Goal: Information Seeking & Learning: Learn about a topic

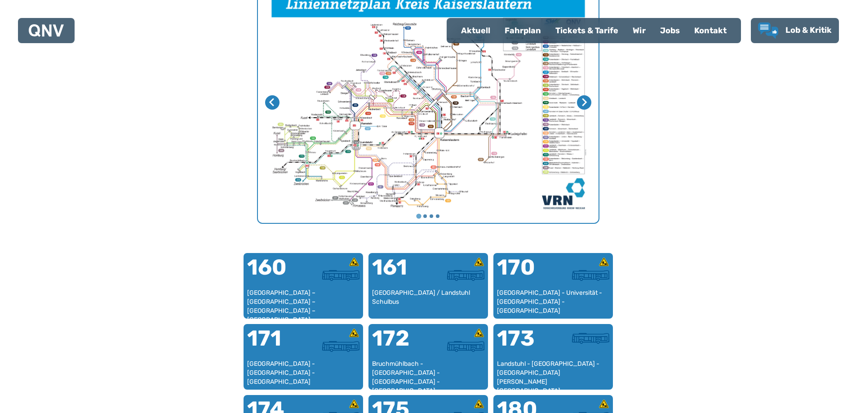
scroll to position [367, 0]
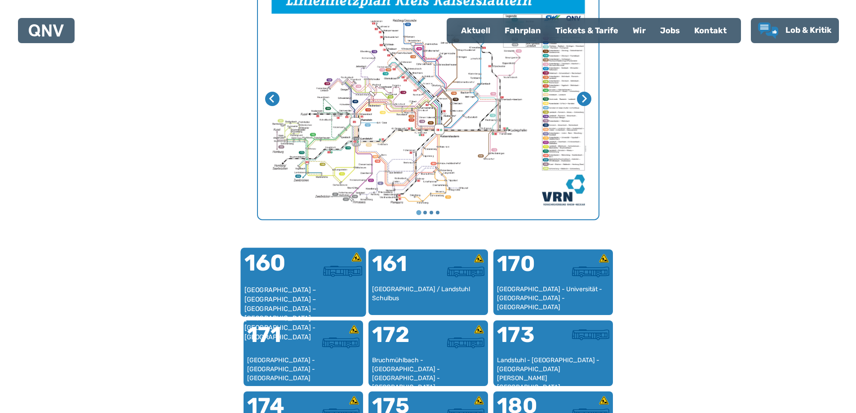
click at [280, 270] on div "160" at bounding box center [273, 269] width 59 height 34
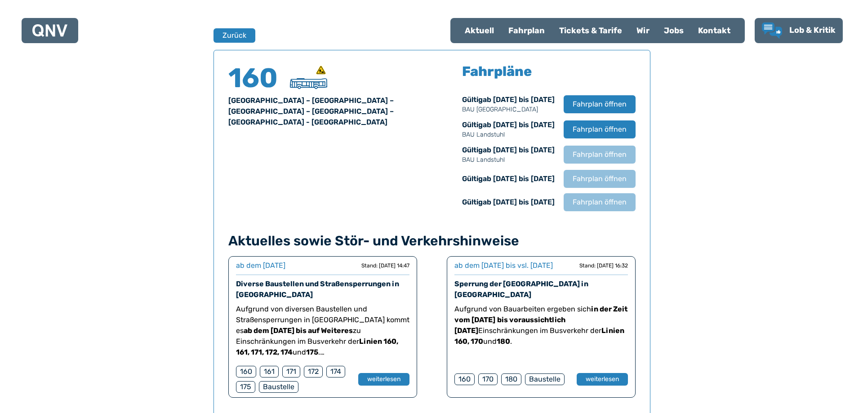
scroll to position [592, 0]
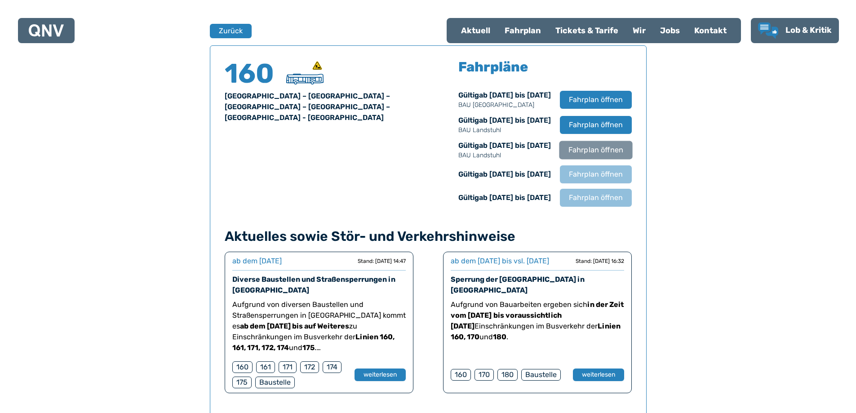
click at [600, 149] on span "Fahrplan öffnen" at bounding box center [595, 150] width 55 height 11
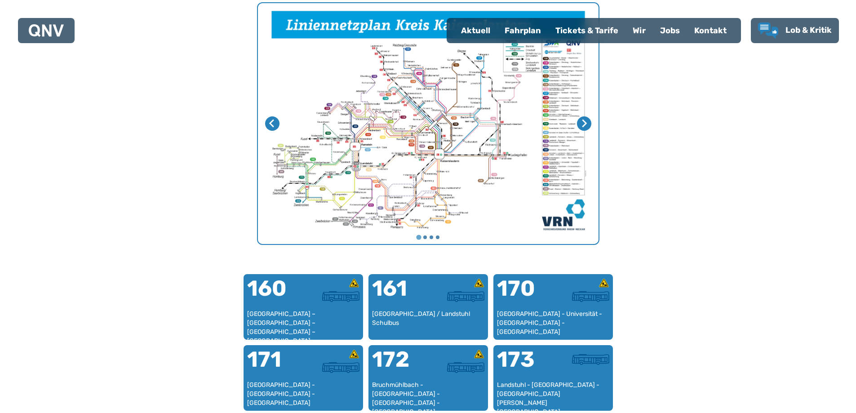
scroll to position [367, 0]
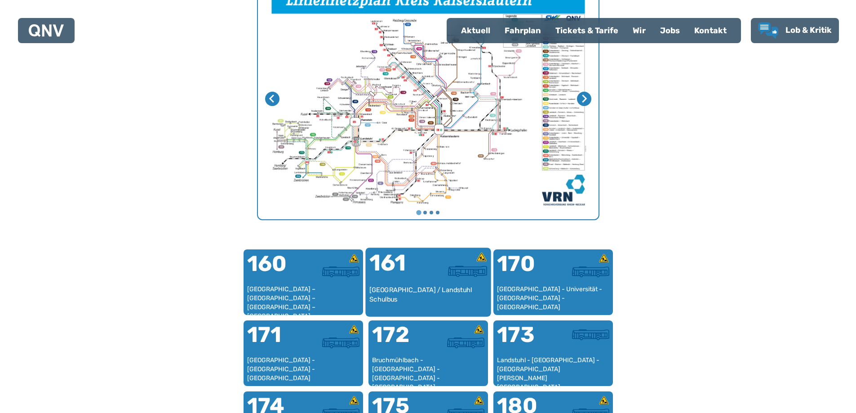
click at [417, 286] on div "[GEOGRAPHIC_DATA] / Landstuhl Schulbus" at bounding box center [428, 298] width 118 height 27
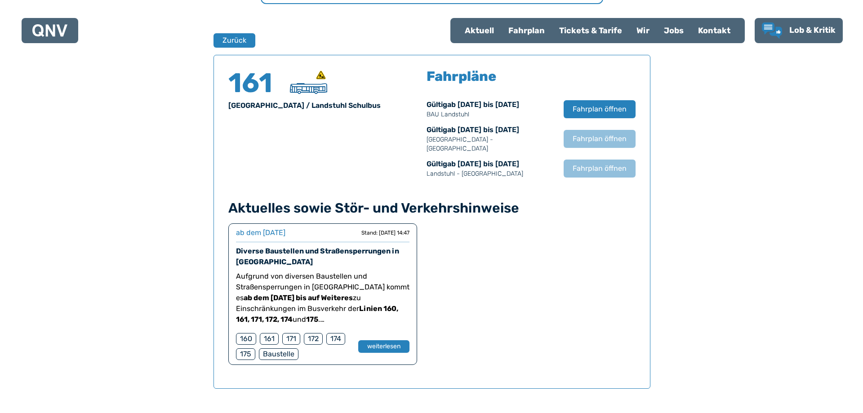
scroll to position [592, 0]
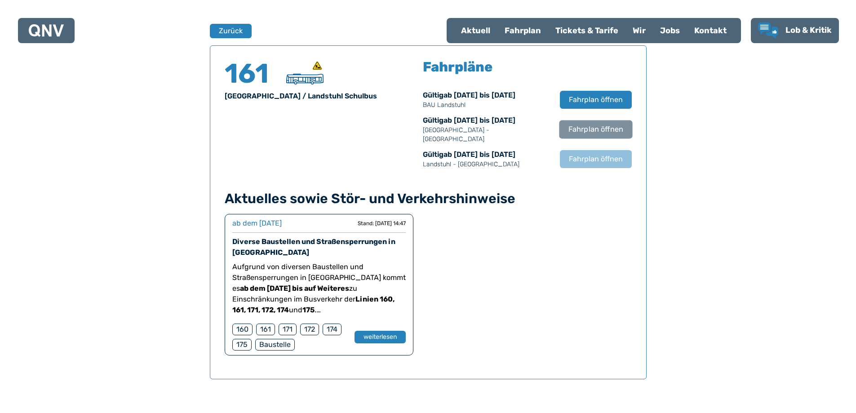
click at [591, 129] on span "Fahrplan öffnen" at bounding box center [595, 129] width 55 height 11
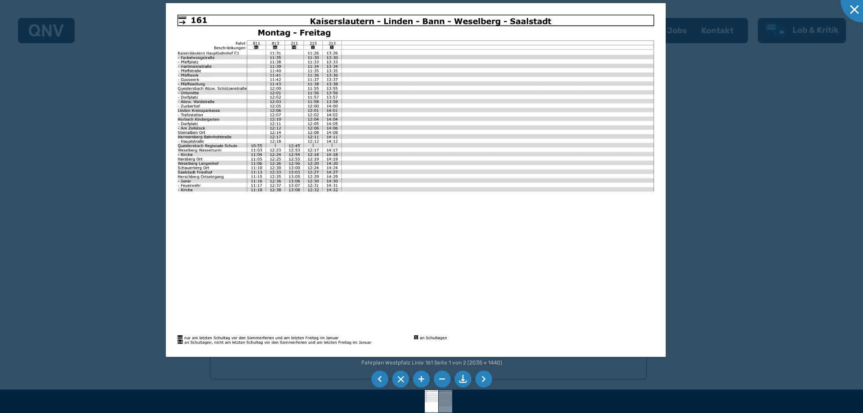
click at [485, 381] on li at bounding box center [483, 379] width 17 height 17
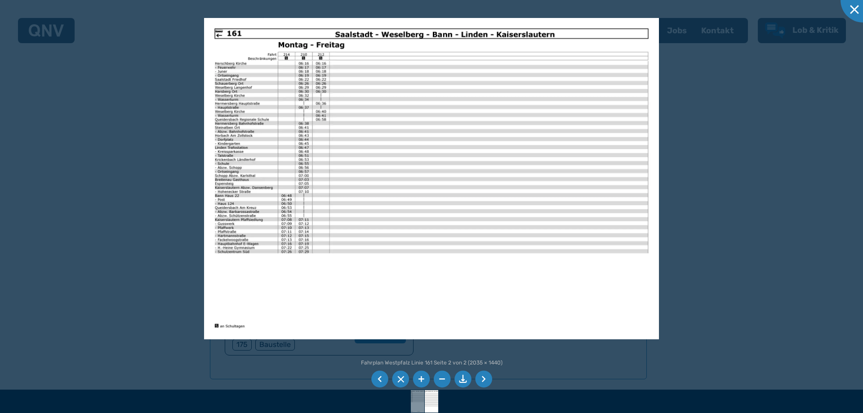
click at [382, 378] on li at bounding box center [379, 379] width 17 height 17
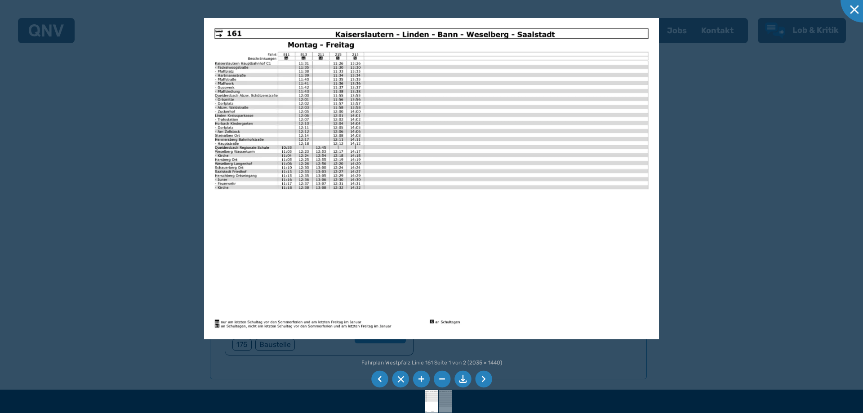
click at [490, 376] on li at bounding box center [483, 379] width 17 height 17
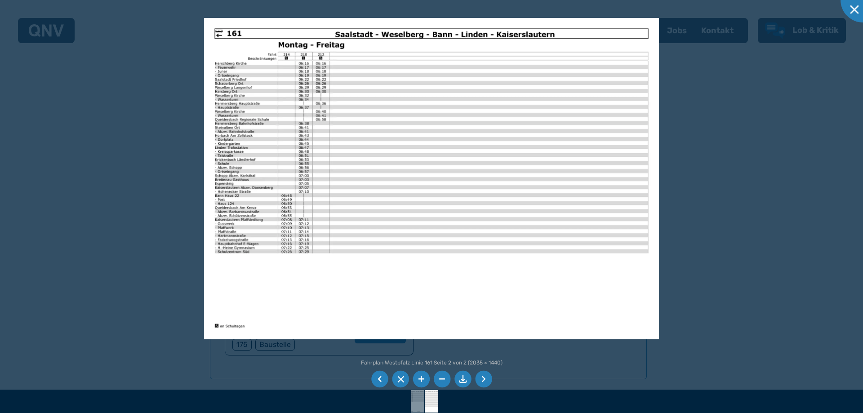
click at [485, 378] on li at bounding box center [483, 379] width 17 height 17
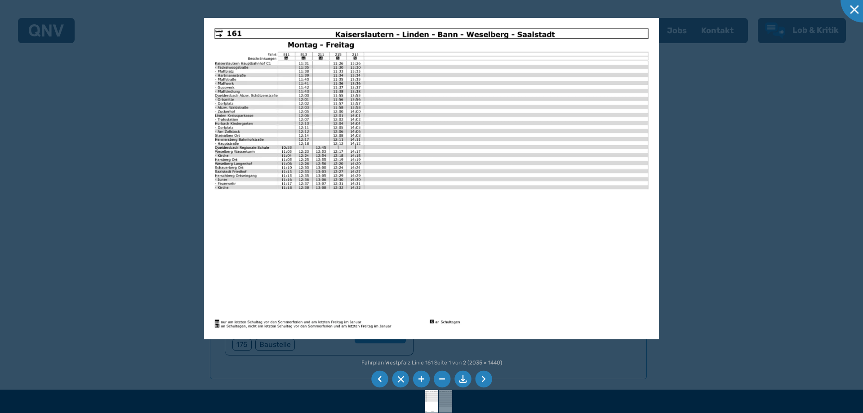
click at [489, 377] on li at bounding box center [483, 379] width 17 height 17
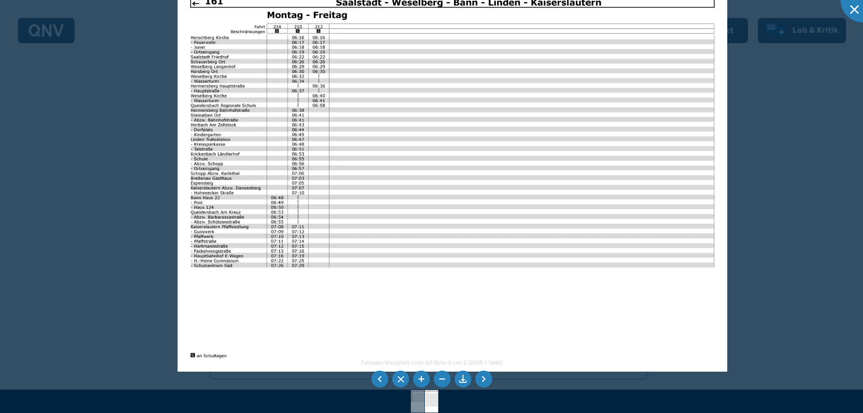
click at [488, 377] on li at bounding box center [483, 379] width 17 height 17
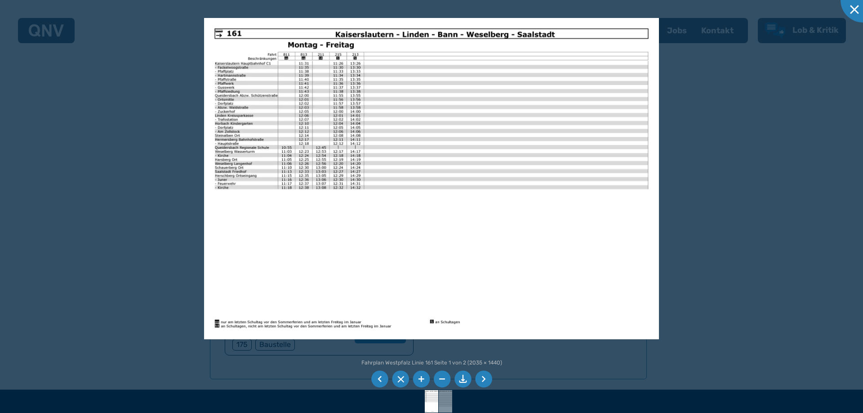
click at [488, 376] on li at bounding box center [483, 379] width 17 height 17
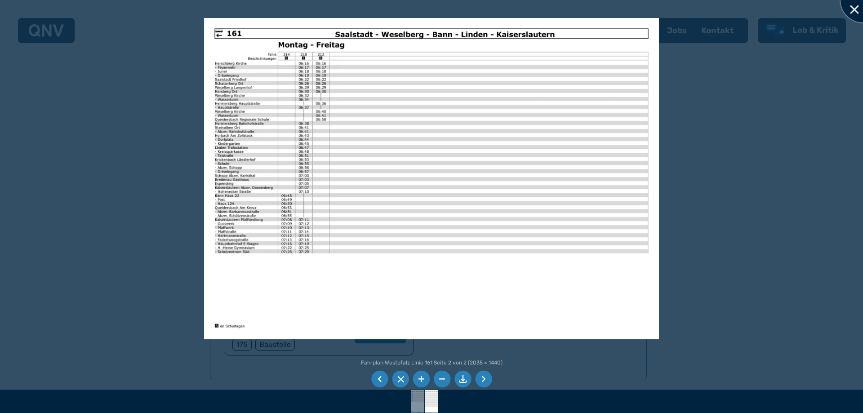
click at [852, 3] on div at bounding box center [862, 0] width 45 height 45
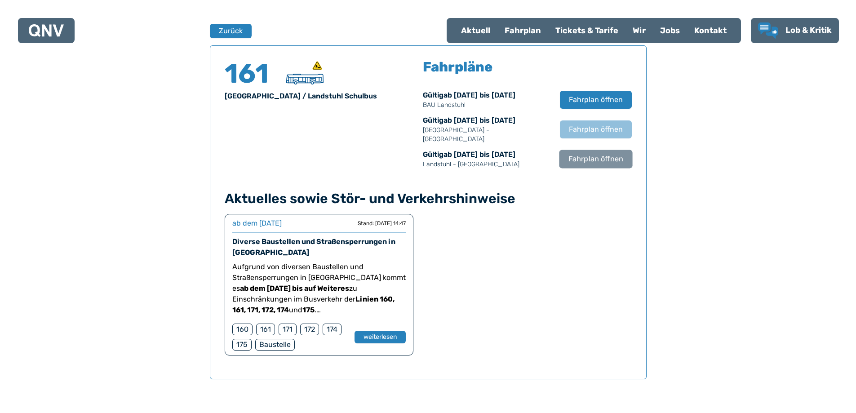
click at [590, 154] on span "Fahrplan öffnen" at bounding box center [595, 159] width 55 height 11
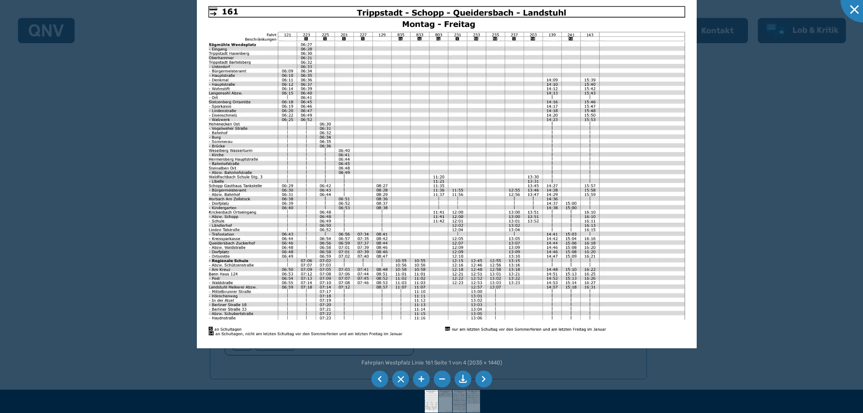
click at [487, 380] on li at bounding box center [483, 379] width 17 height 17
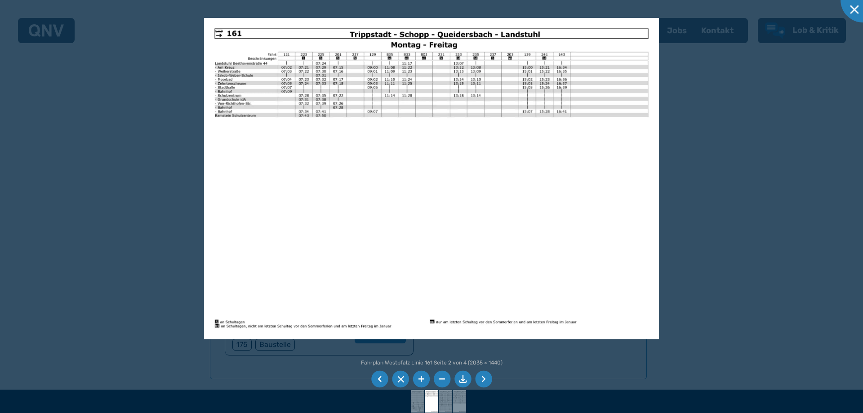
click at [487, 379] on li at bounding box center [483, 379] width 17 height 17
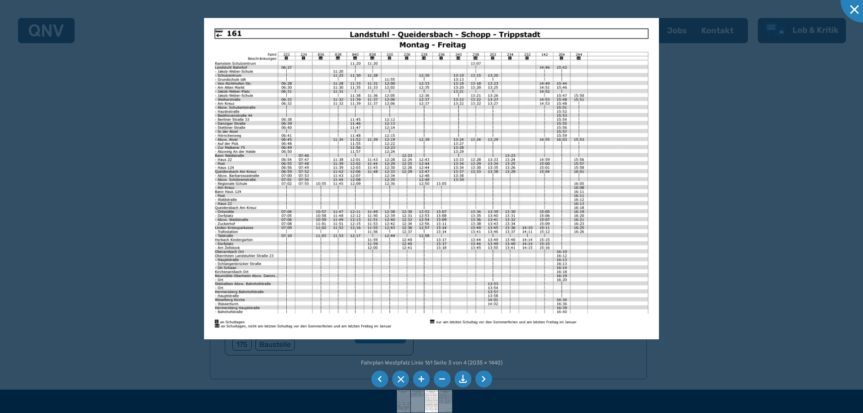
click at [484, 378] on li at bounding box center [483, 379] width 17 height 17
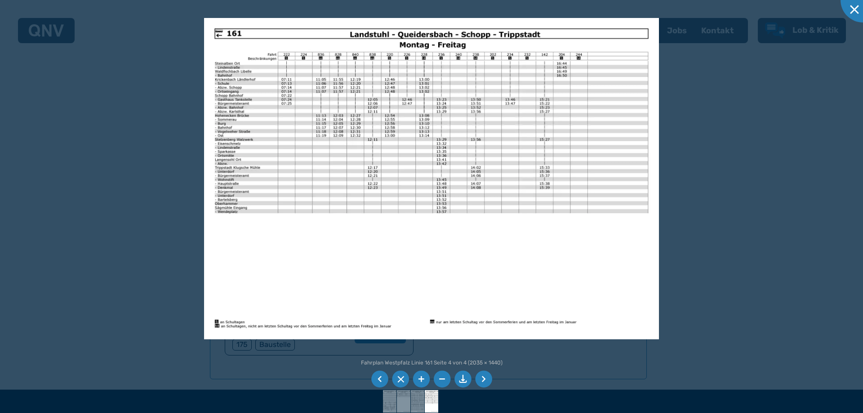
click at [484, 378] on li at bounding box center [483, 379] width 17 height 17
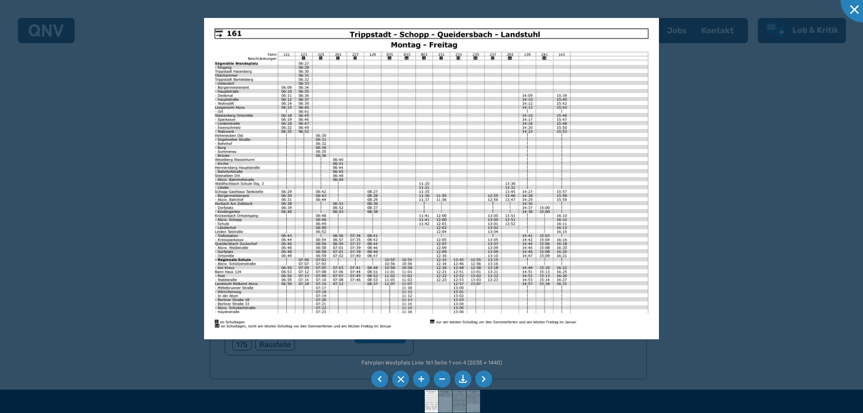
click at [484, 378] on li at bounding box center [483, 379] width 17 height 17
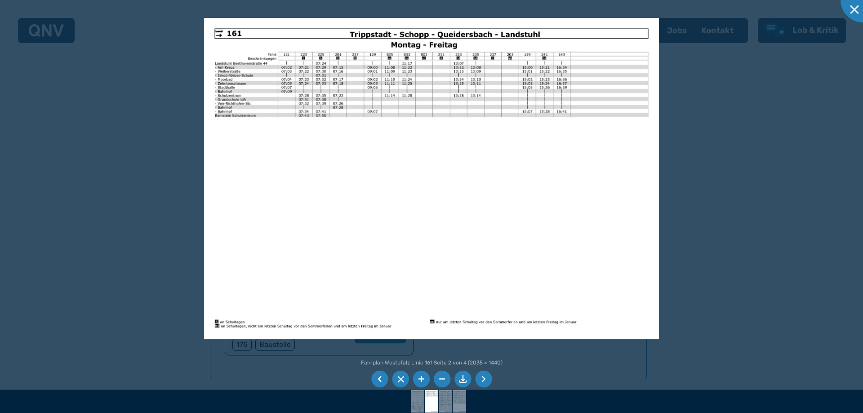
click at [484, 378] on li at bounding box center [483, 379] width 17 height 17
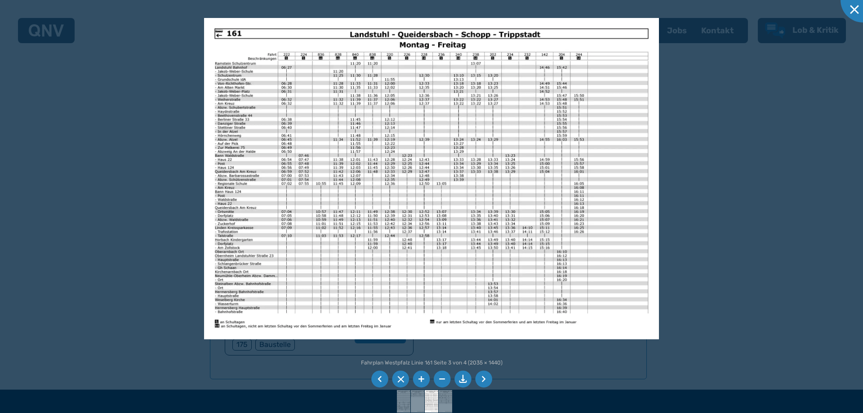
click at [485, 378] on li at bounding box center [483, 379] width 17 height 17
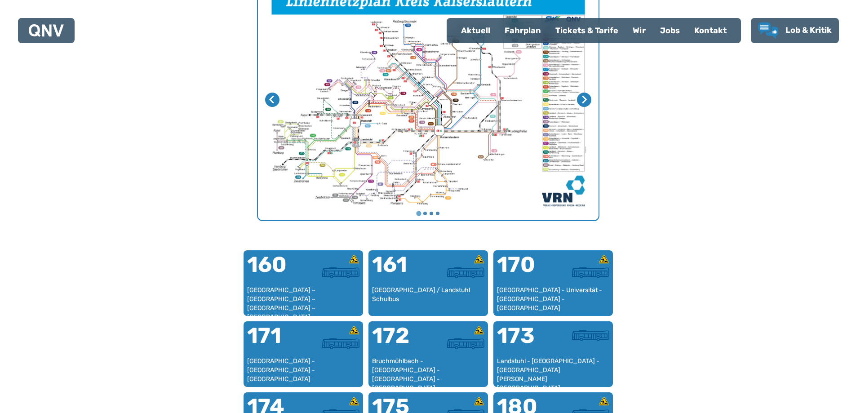
scroll to position [367, 0]
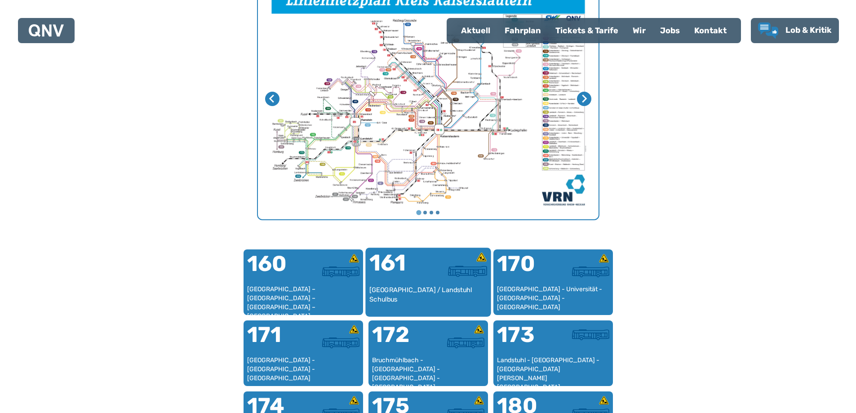
click at [400, 283] on div "161" at bounding box center [398, 269] width 59 height 34
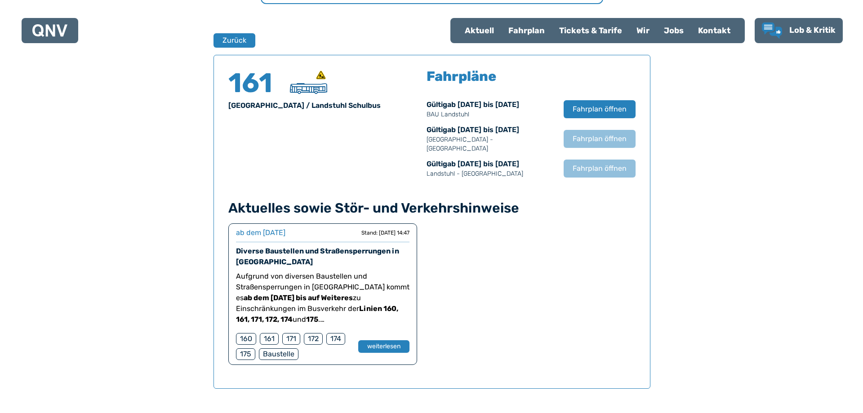
scroll to position [592, 0]
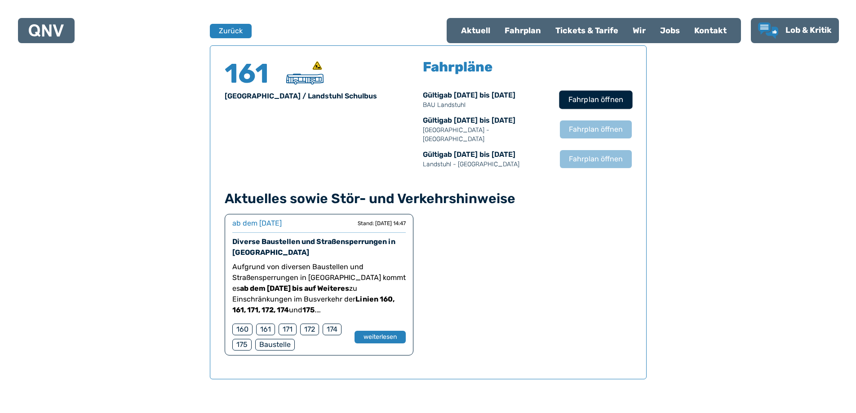
click at [583, 98] on span "Fahrplan öffnen" at bounding box center [595, 99] width 55 height 11
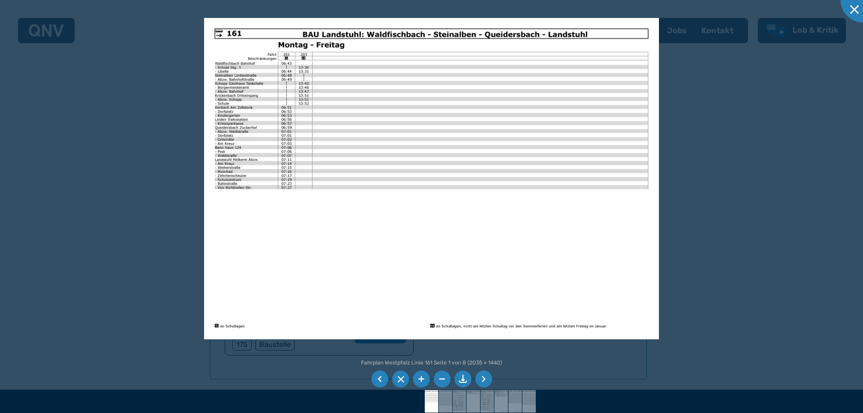
click at [488, 382] on li at bounding box center [483, 379] width 17 height 17
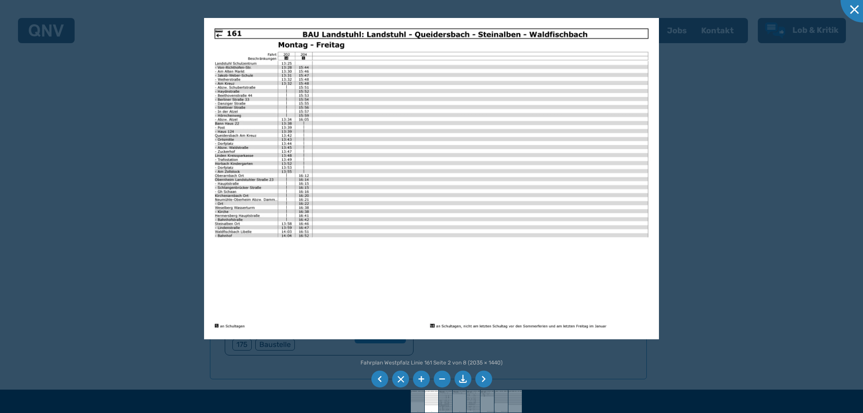
click at [488, 380] on li at bounding box center [483, 379] width 17 height 17
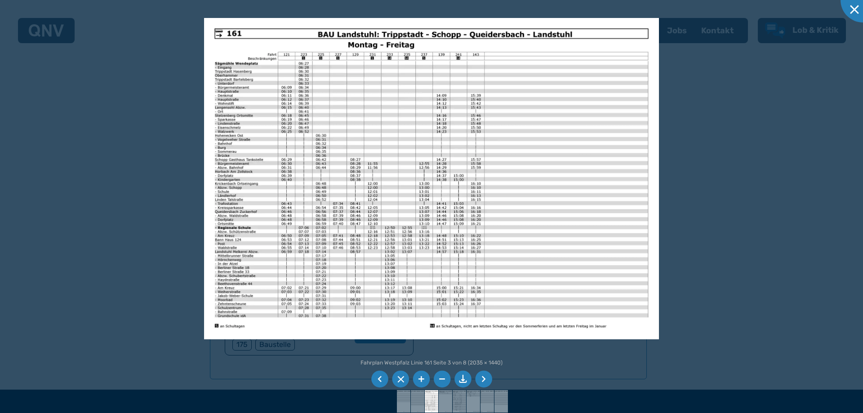
click at [488, 380] on li at bounding box center [483, 379] width 17 height 17
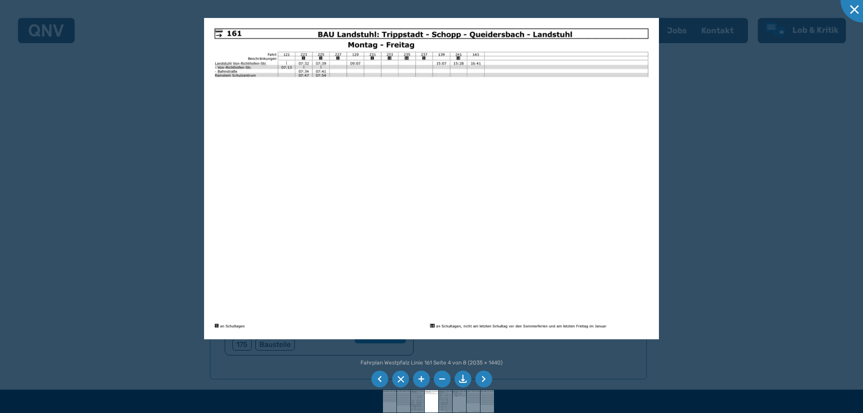
click at [489, 380] on li at bounding box center [483, 379] width 17 height 17
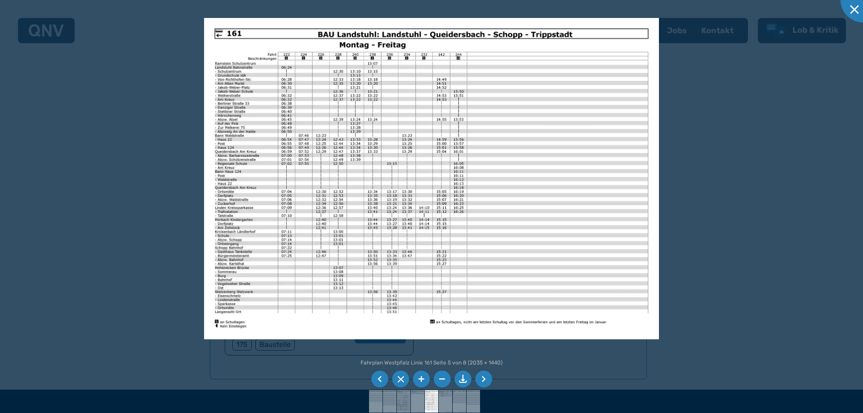
click at [489, 380] on li at bounding box center [483, 379] width 17 height 17
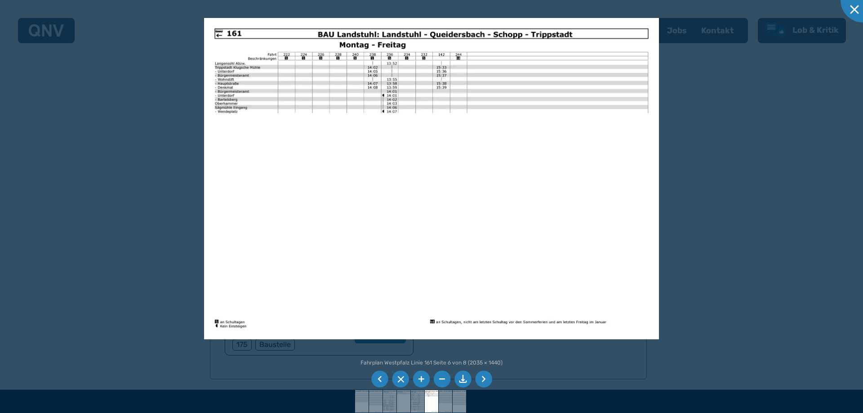
click at [489, 380] on li at bounding box center [483, 379] width 17 height 17
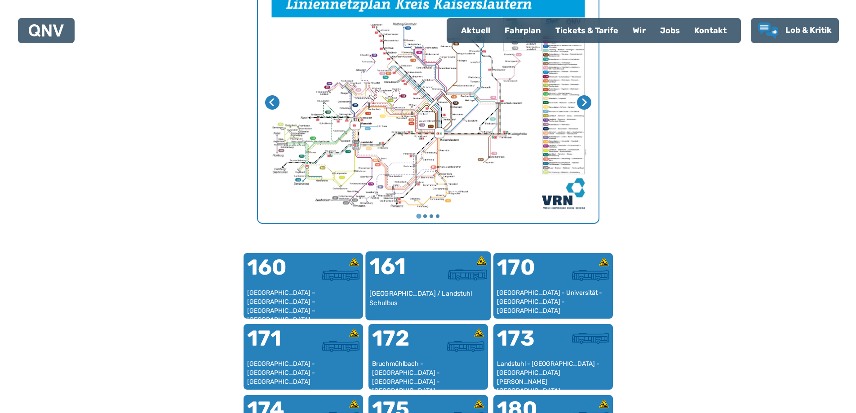
scroll to position [367, 0]
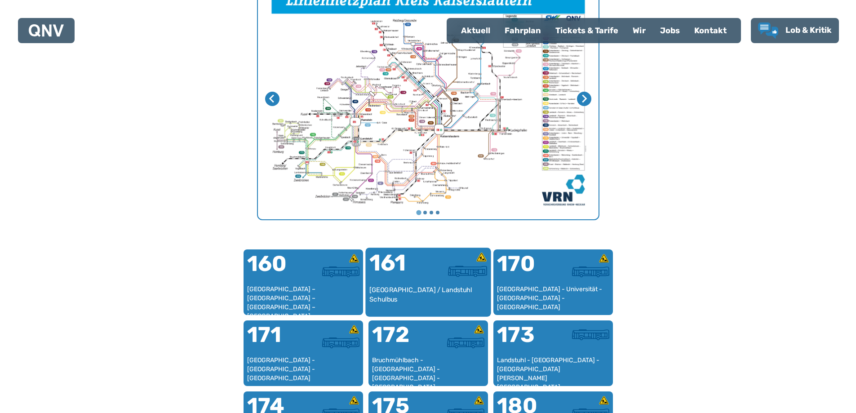
click at [405, 295] on div "[GEOGRAPHIC_DATA] / Landstuhl Schulbus" at bounding box center [428, 298] width 118 height 27
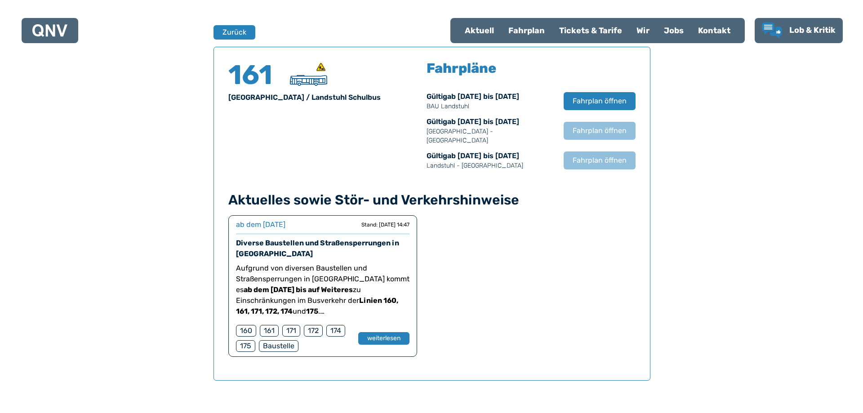
scroll to position [592, 0]
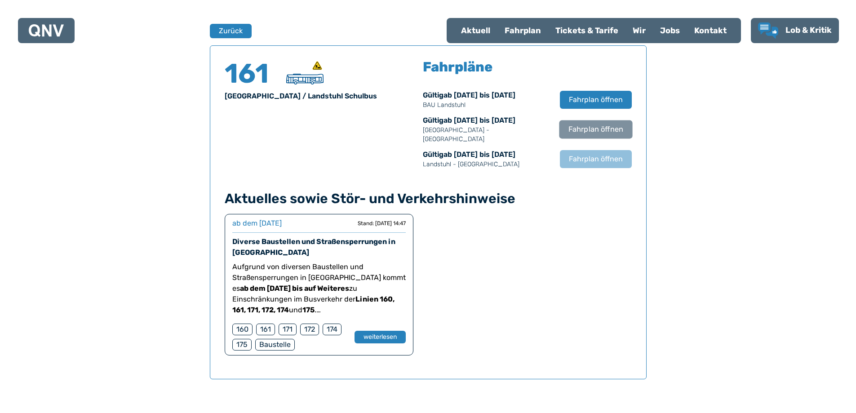
click at [609, 124] on span "Fahrplan öffnen" at bounding box center [595, 129] width 55 height 11
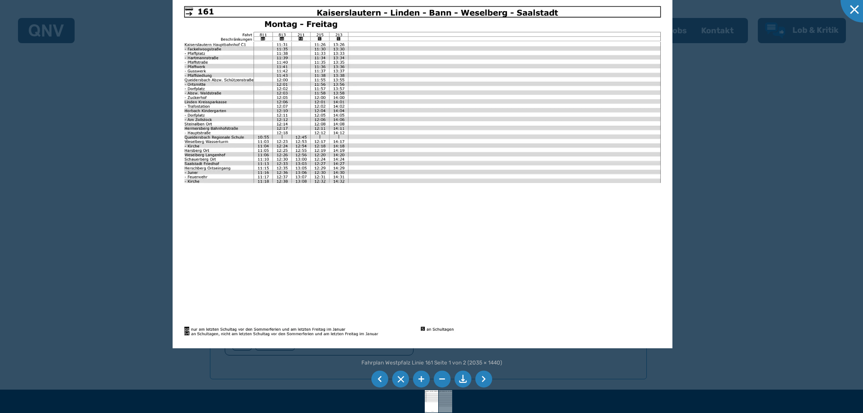
click at [485, 377] on li at bounding box center [483, 379] width 17 height 17
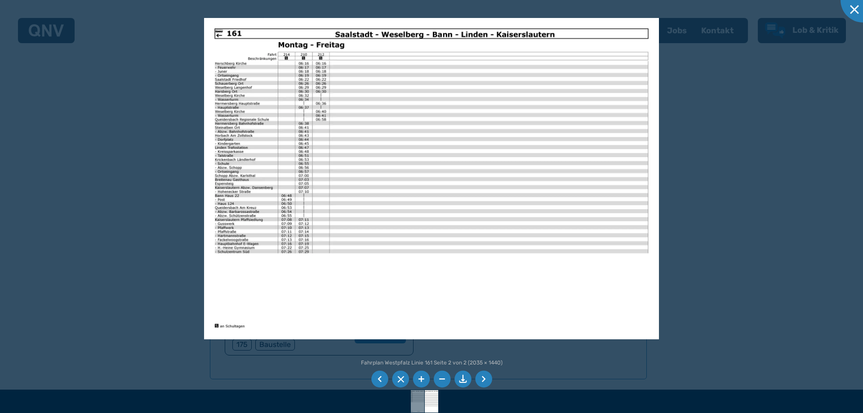
click at [488, 374] on li at bounding box center [483, 379] width 17 height 17
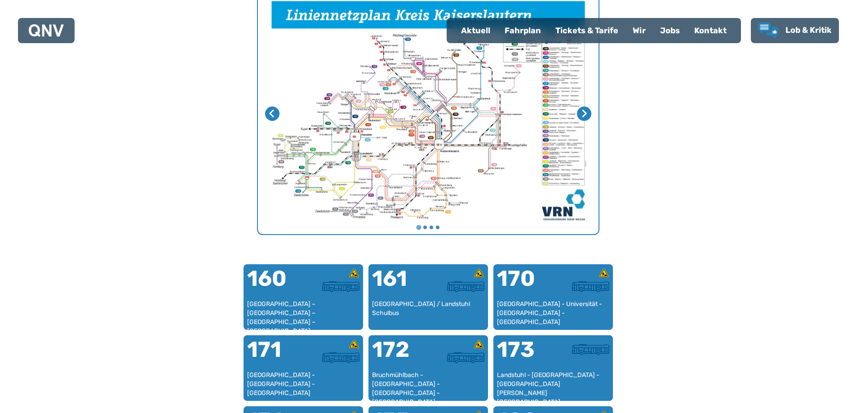
scroll to position [277, 0]
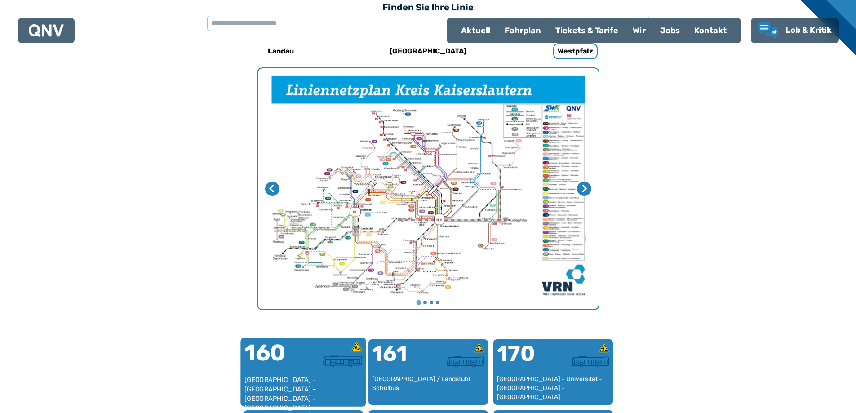
click at [290, 358] on div "160" at bounding box center [273, 359] width 59 height 34
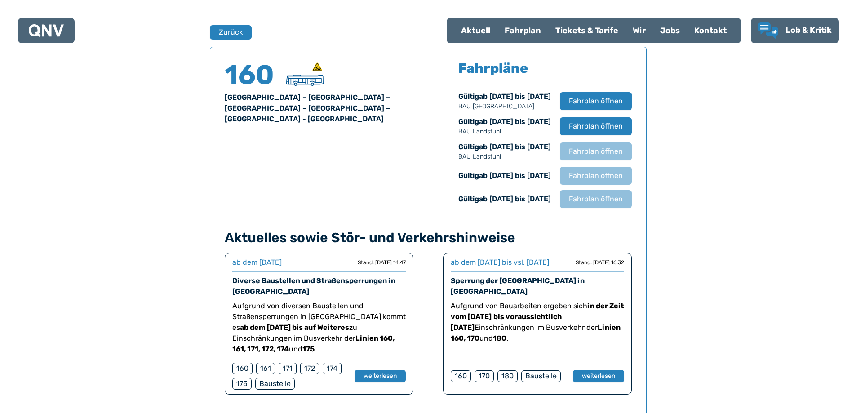
scroll to position [592, 0]
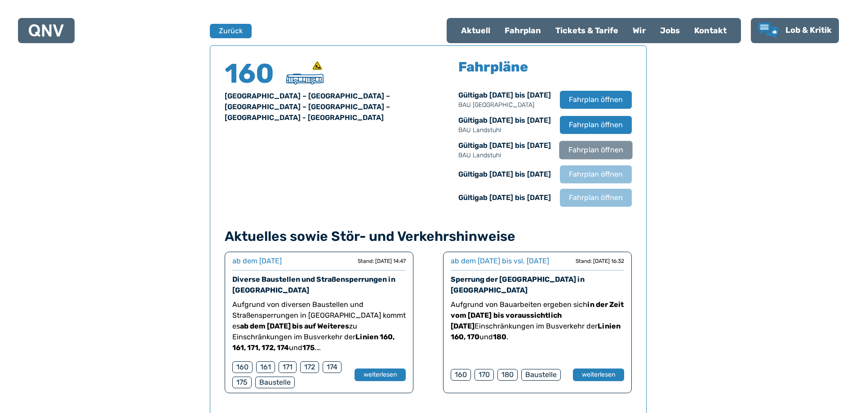
click at [598, 147] on span "Fahrplan öffnen" at bounding box center [595, 150] width 55 height 11
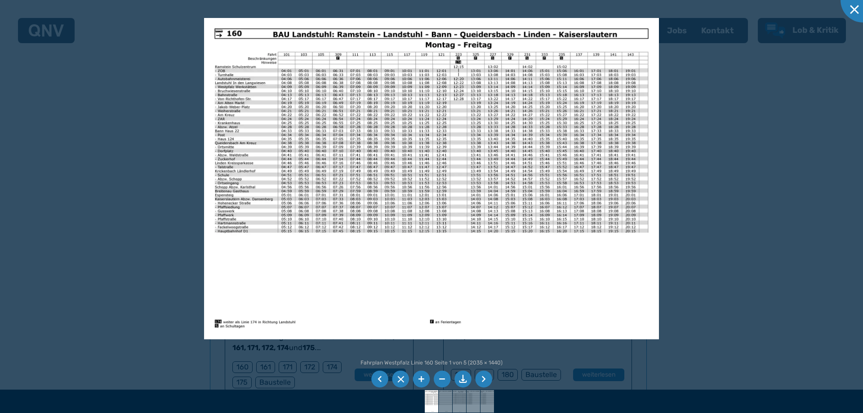
click at [485, 378] on li at bounding box center [483, 379] width 17 height 17
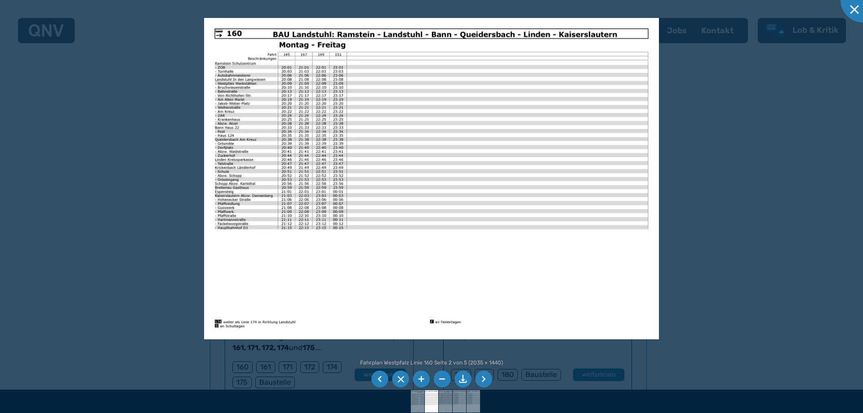
click at [485, 378] on li at bounding box center [483, 379] width 17 height 17
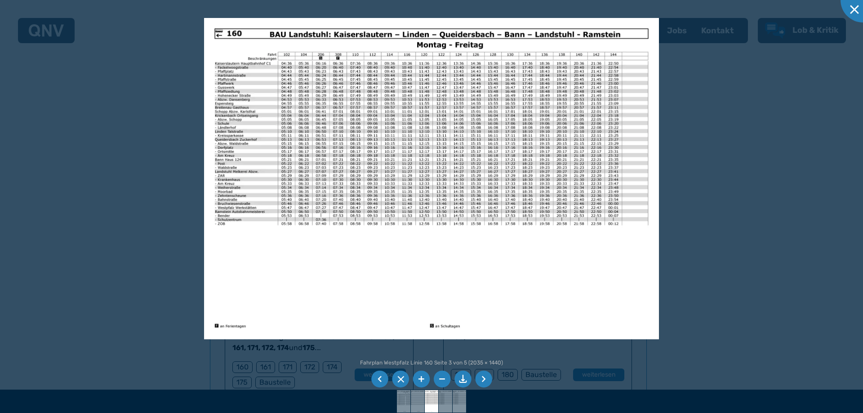
click at [489, 378] on li at bounding box center [483, 379] width 17 height 17
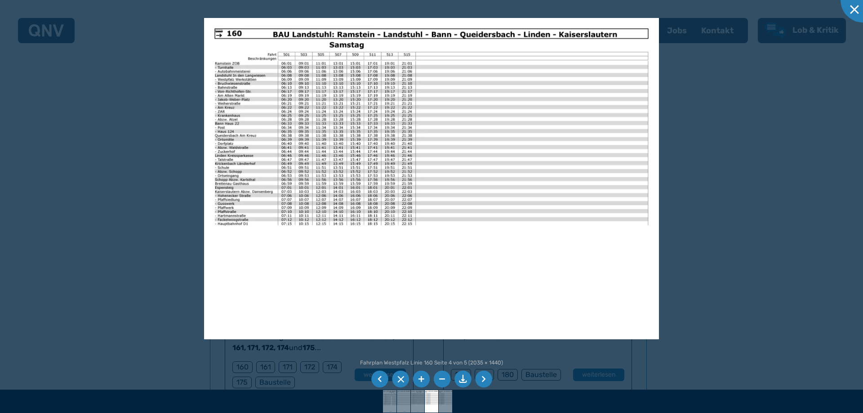
click at [383, 380] on li at bounding box center [379, 379] width 17 height 17
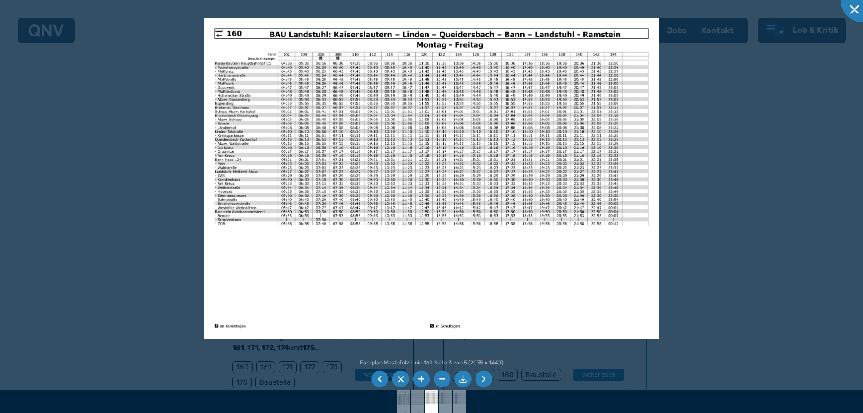
click at [485, 380] on li at bounding box center [483, 379] width 17 height 17
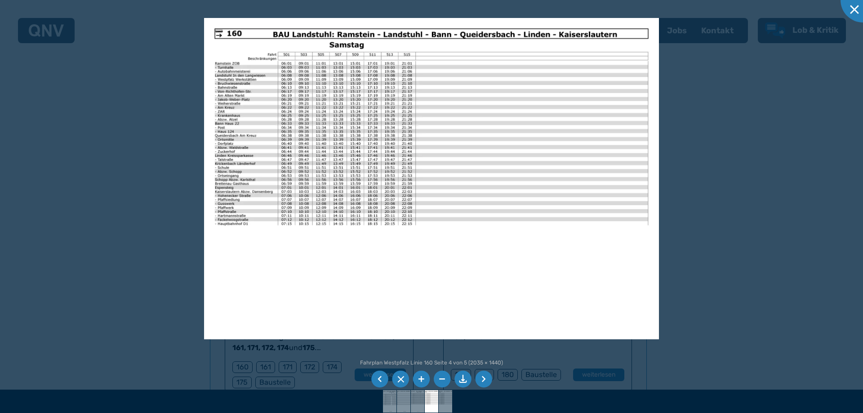
click at [485, 380] on li at bounding box center [483, 379] width 17 height 17
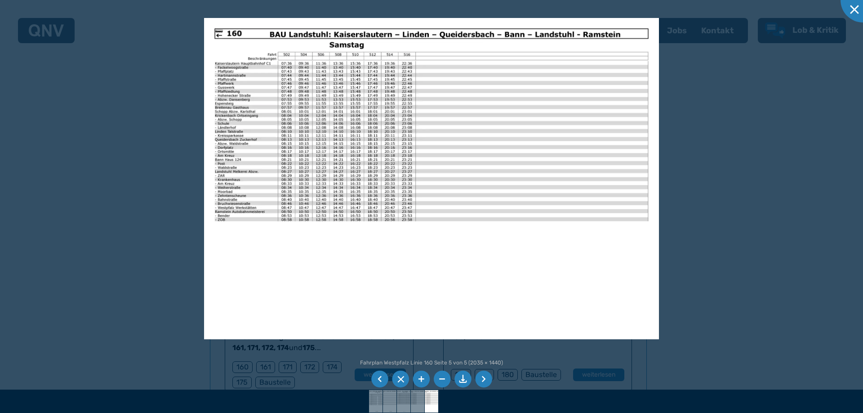
click at [485, 380] on li at bounding box center [483, 379] width 17 height 17
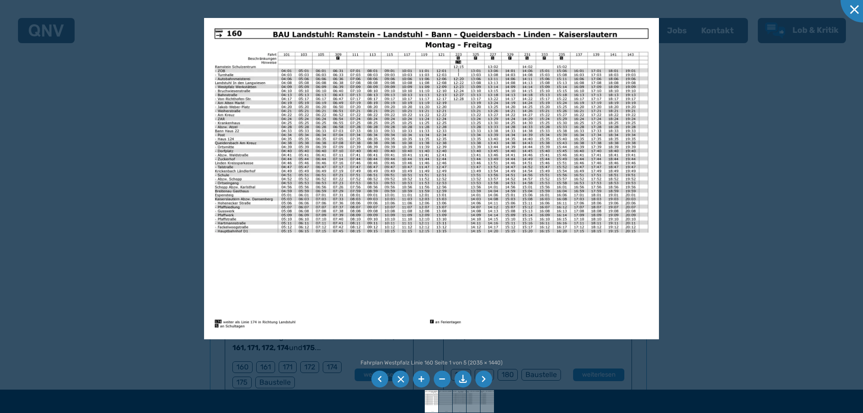
click at [482, 381] on li at bounding box center [483, 379] width 17 height 17
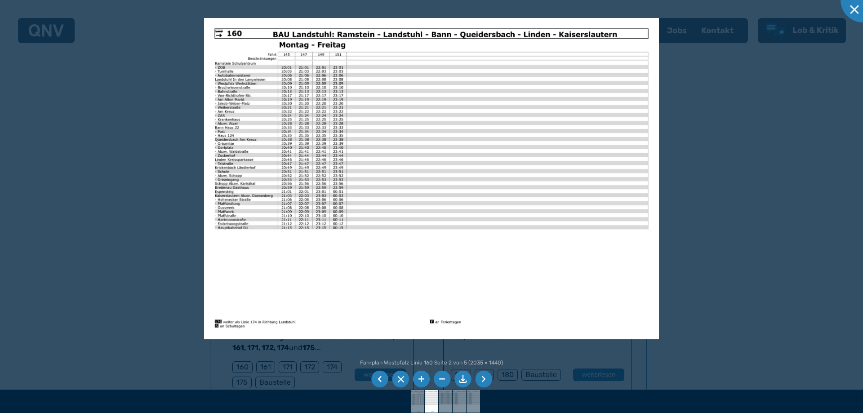
click at [484, 379] on li at bounding box center [483, 379] width 17 height 17
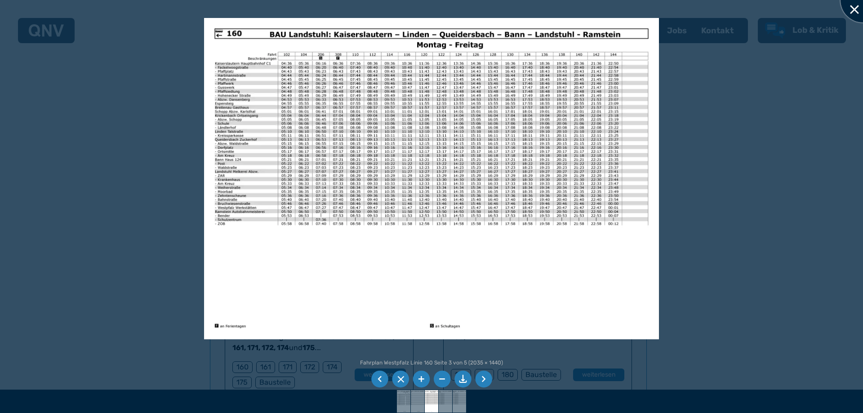
click at [853, 9] on div at bounding box center [862, 0] width 45 height 45
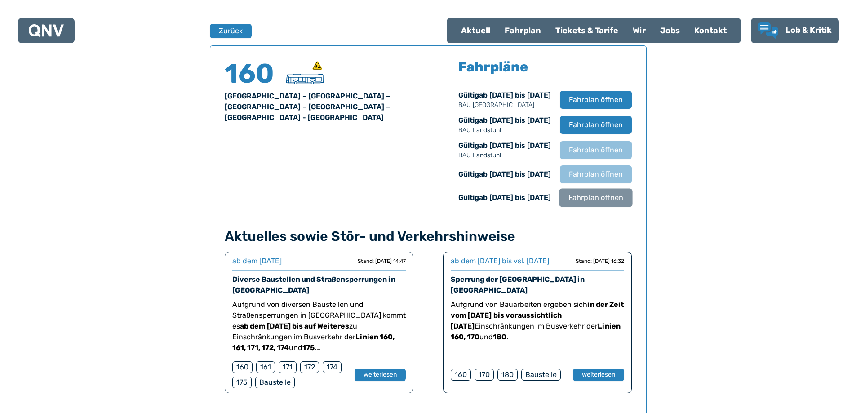
click at [606, 199] on span "Fahrplan öffnen" at bounding box center [595, 197] width 55 height 11
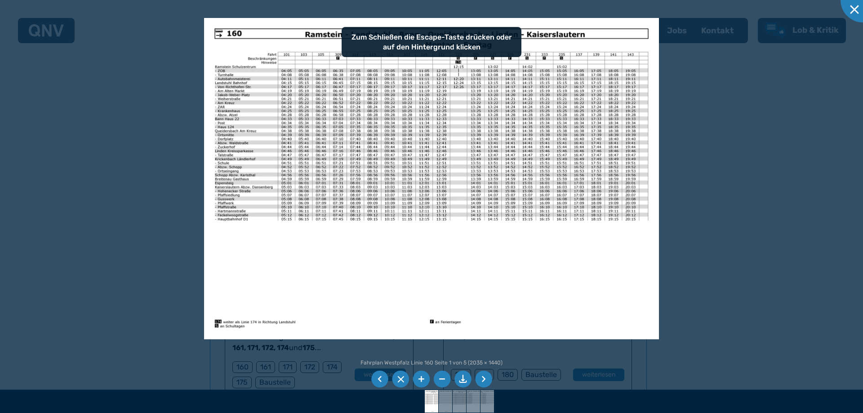
click at [595, 288] on img at bounding box center [431, 179] width 454 height 322
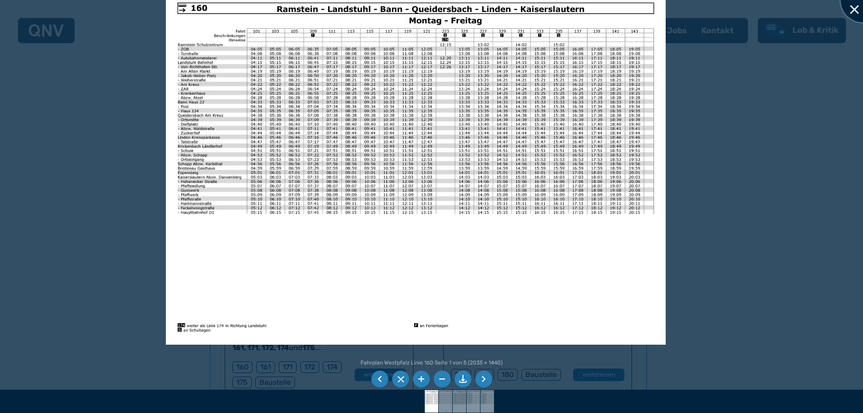
click at [853, 12] on div at bounding box center [862, 0] width 45 height 45
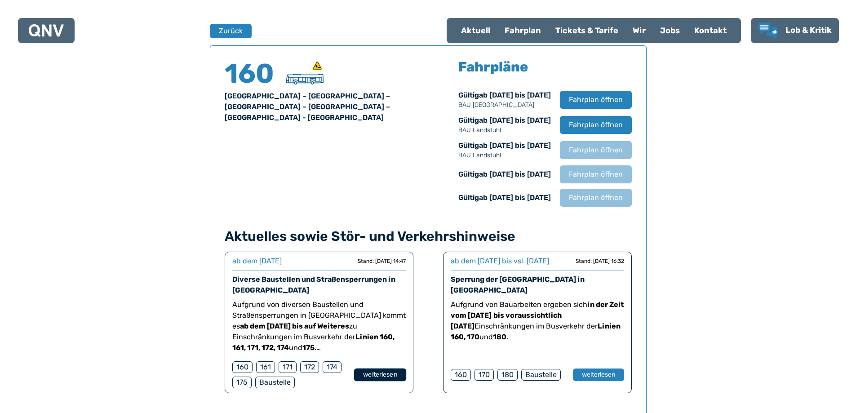
click at [365, 375] on button "weiterlesen" at bounding box center [380, 375] width 52 height 13
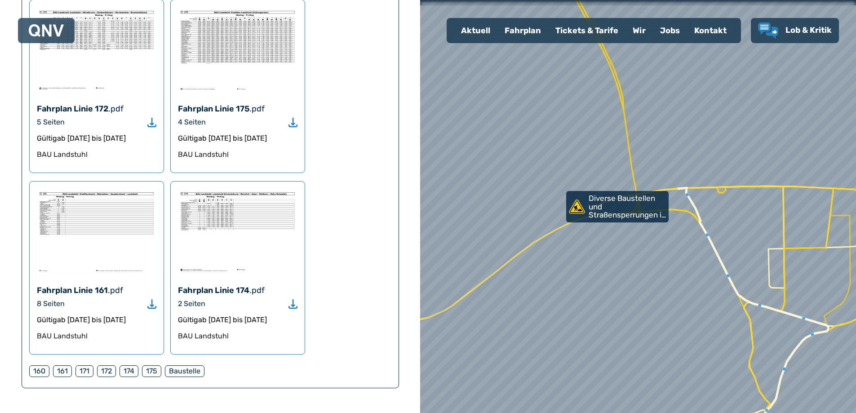
scroll to position [764, 0]
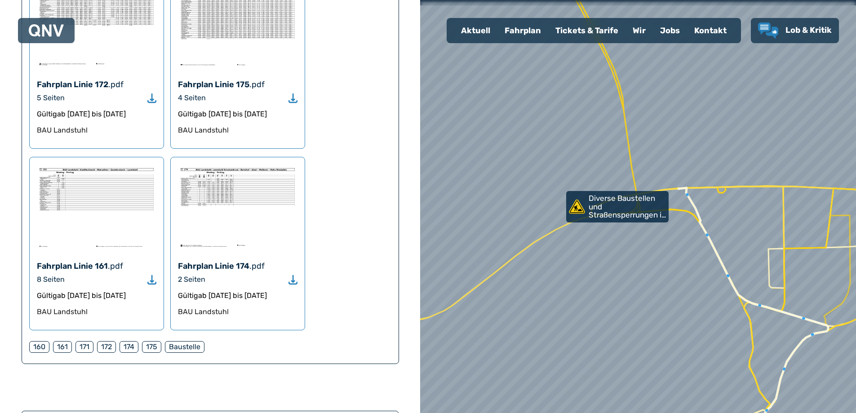
click at [152, 275] on use "Download" at bounding box center [151, 279] width 9 height 9
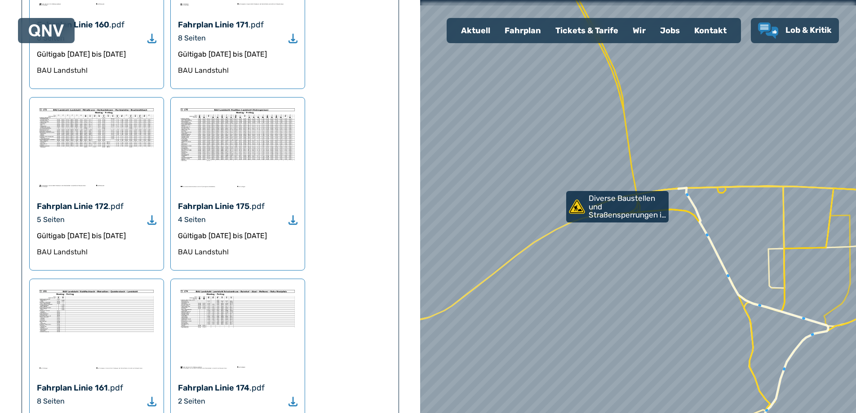
scroll to position [719, 0]
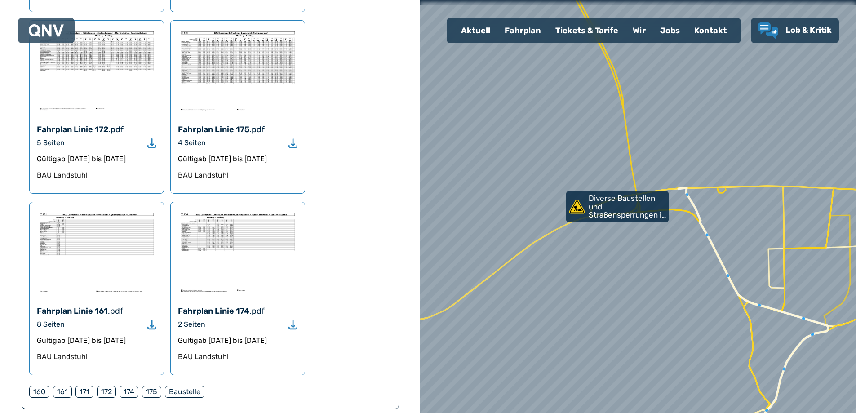
scroll to position [592, 0]
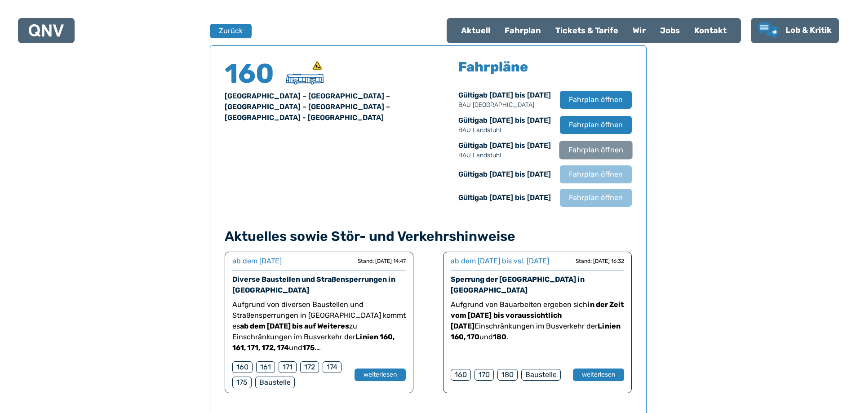
click at [587, 152] on span "Fahrplan öffnen" at bounding box center [595, 150] width 55 height 11
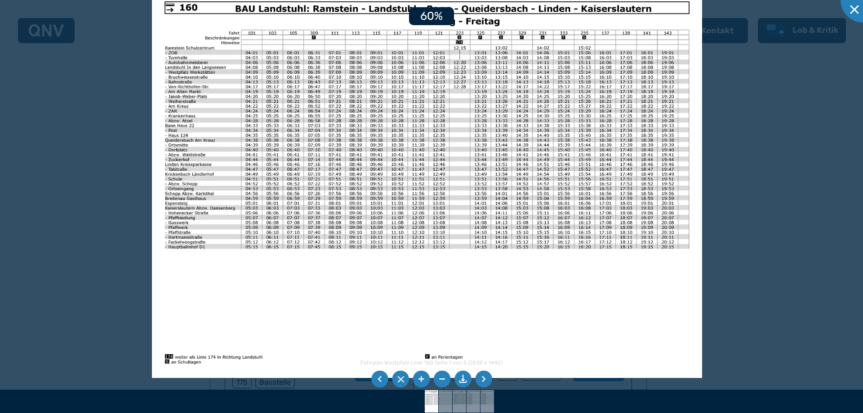
click at [481, 377] on li at bounding box center [483, 379] width 17 height 17
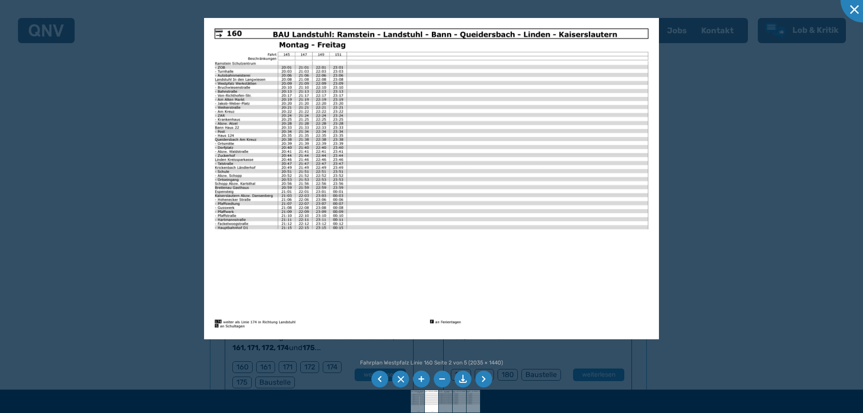
click at [481, 377] on li at bounding box center [483, 379] width 17 height 17
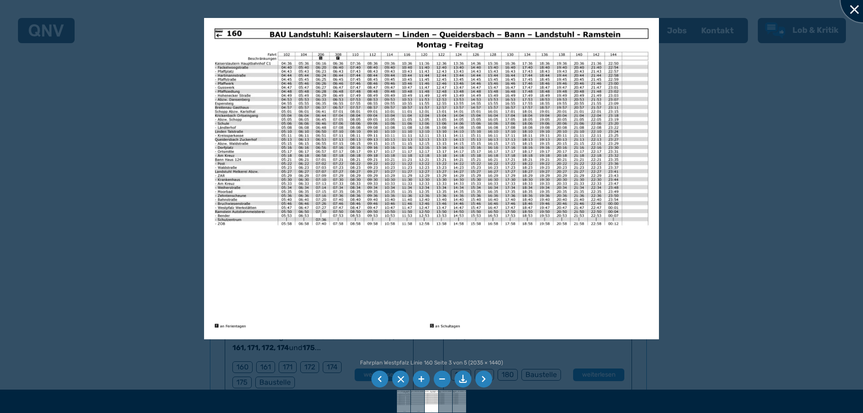
click at [856, 3] on div at bounding box center [862, 0] width 45 height 45
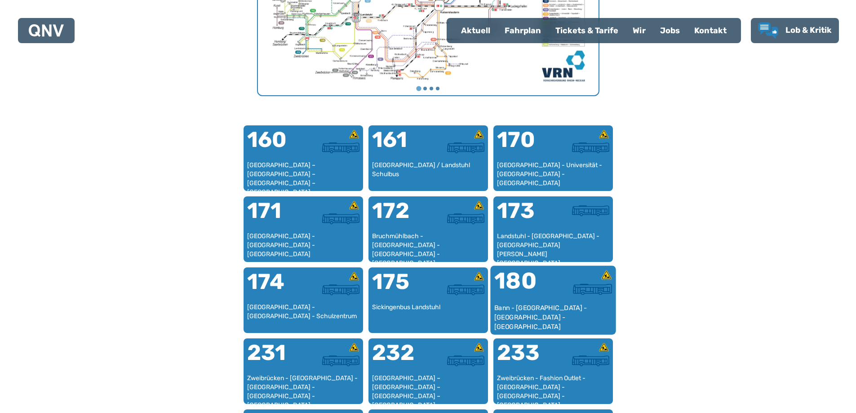
scroll to position [547, 0]
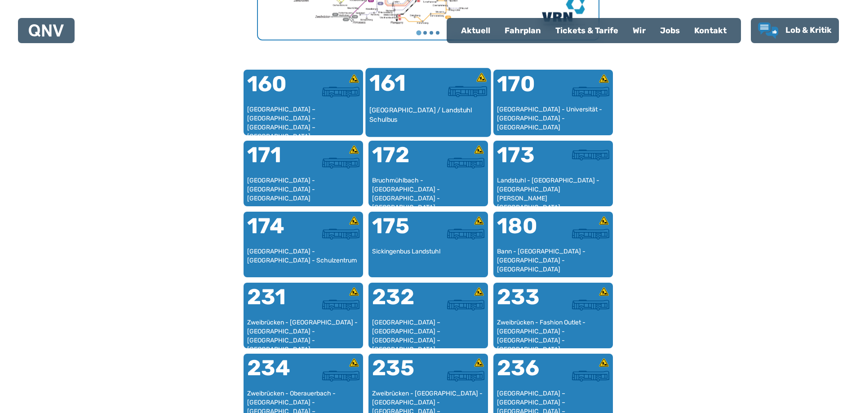
click at [443, 107] on div "[GEOGRAPHIC_DATA] / Landstuhl Schulbus" at bounding box center [428, 119] width 118 height 27
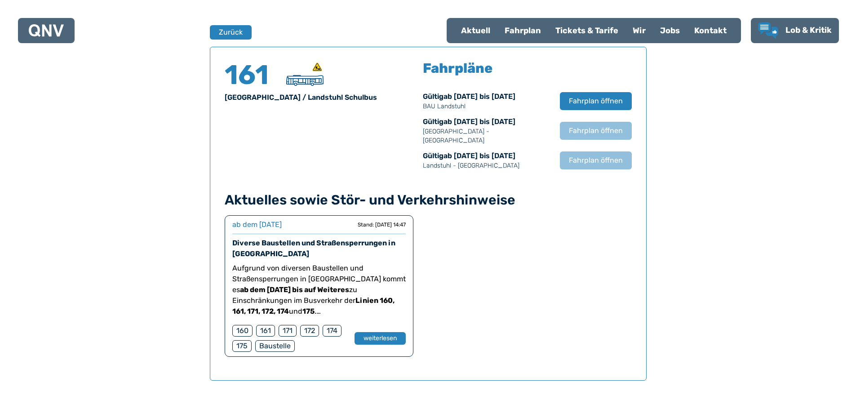
scroll to position [592, 0]
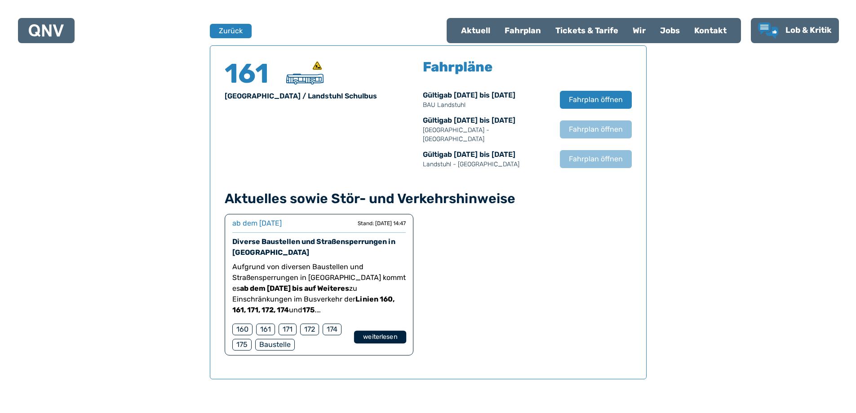
click at [370, 331] on button "weiterlesen" at bounding box center [380, 337] width 52 height 13
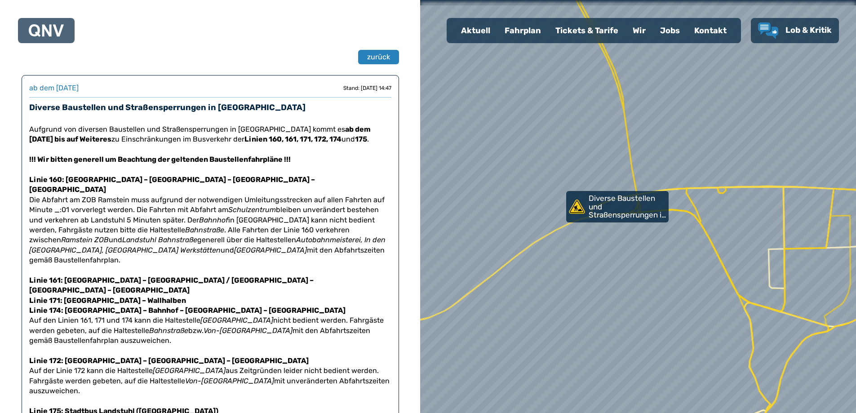
scroll to position [45, 0]
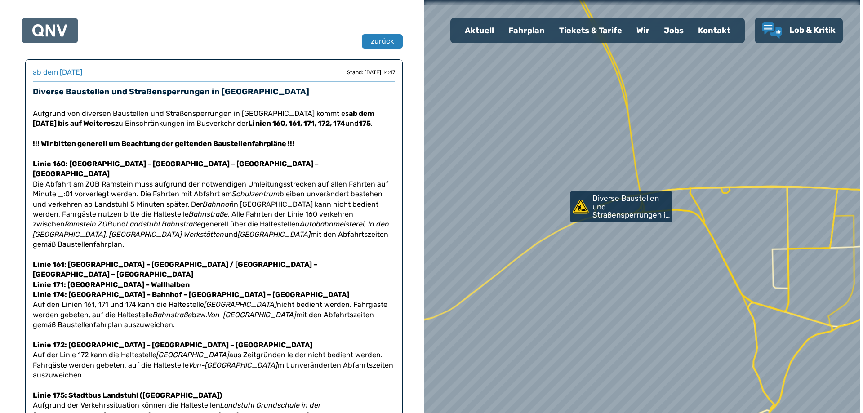
scroll to position [592, 0]
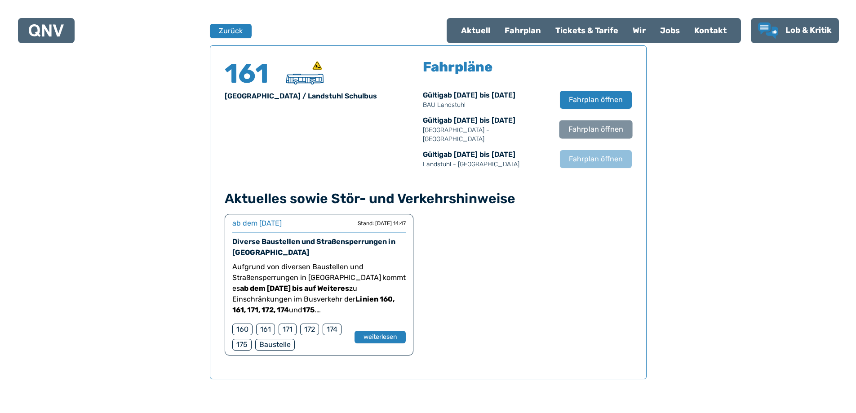
click at [601, 124] on span "Fahrplan öffnen" at bounding box center [595, 129] width 55 height 11
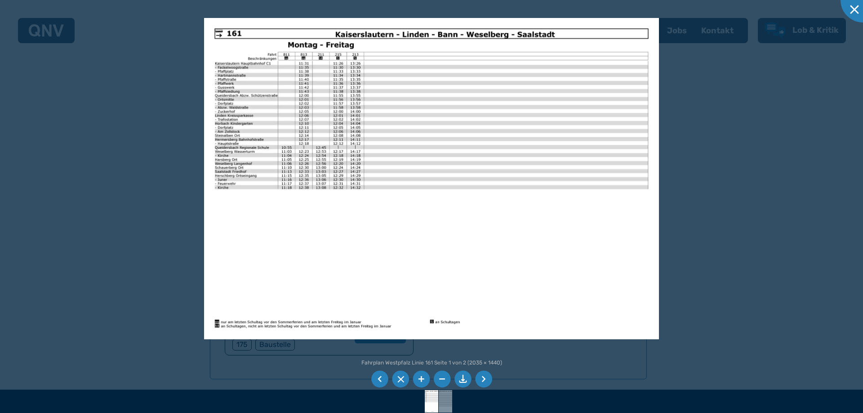
click at [484, 382] on li at bounding box center [483, 379] width 17 height 17
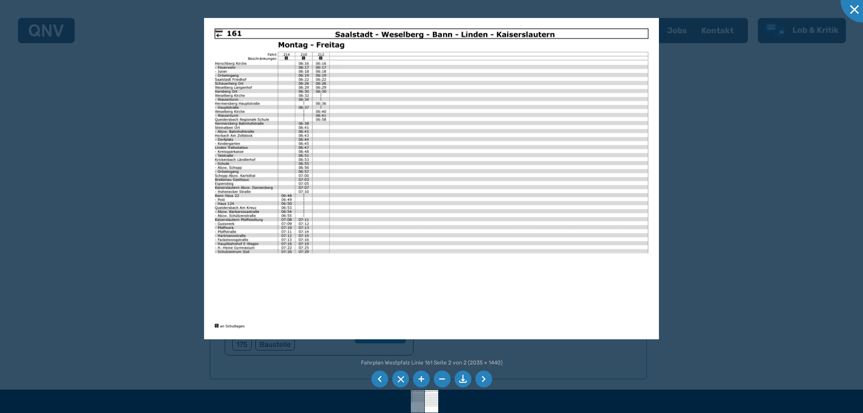
click at [483, 376] on li at bounding box center [483, 379] width 17 height 17
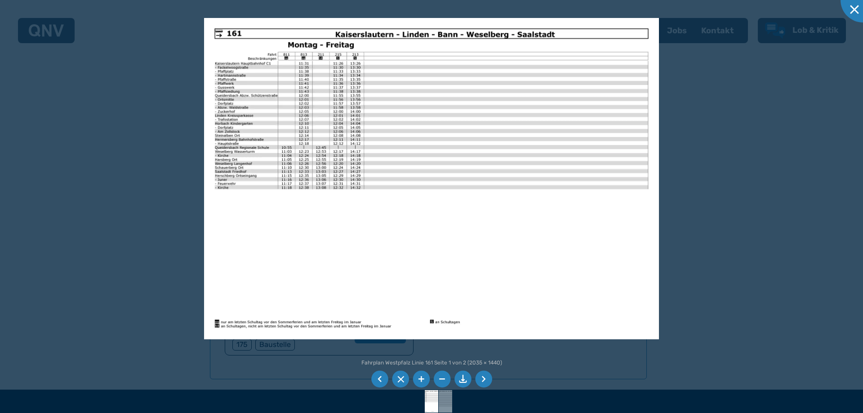
click at [483, 379] on li at bounding box center [483, 379] width 17 height 17
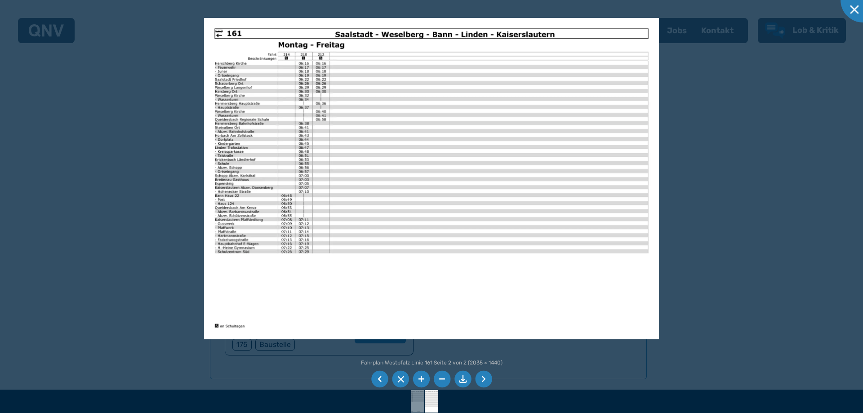
click at [465, 381] on li at bounding box center [462, 379] width 17 height 17
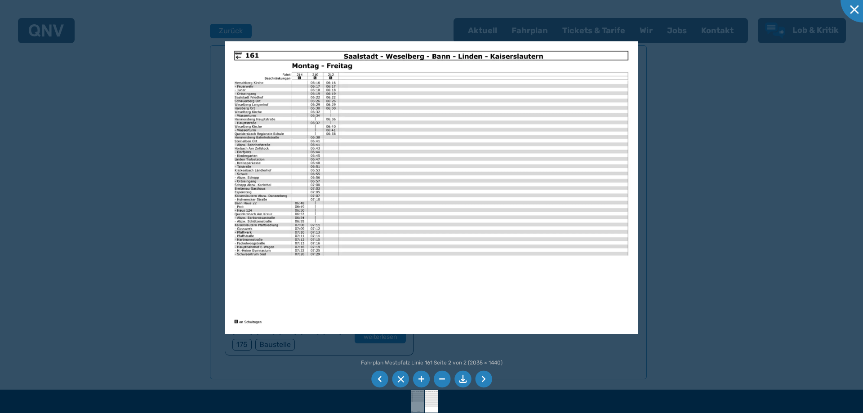
click at [462, 377] on li at bounding box center [462, 379] width 17 height 17
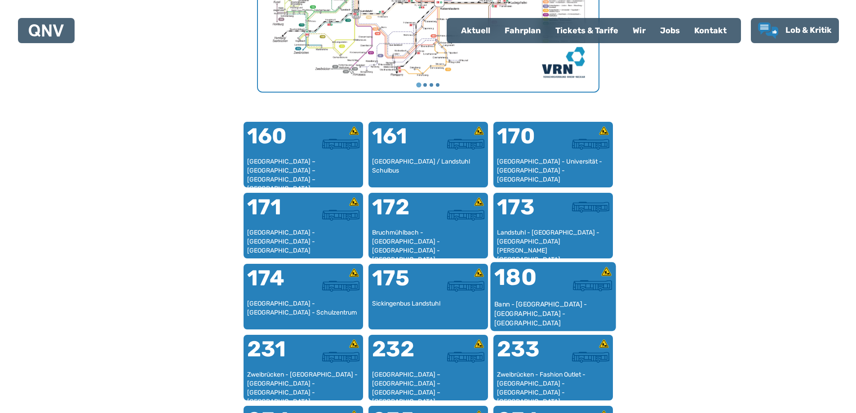
scroll to position [591, 0]
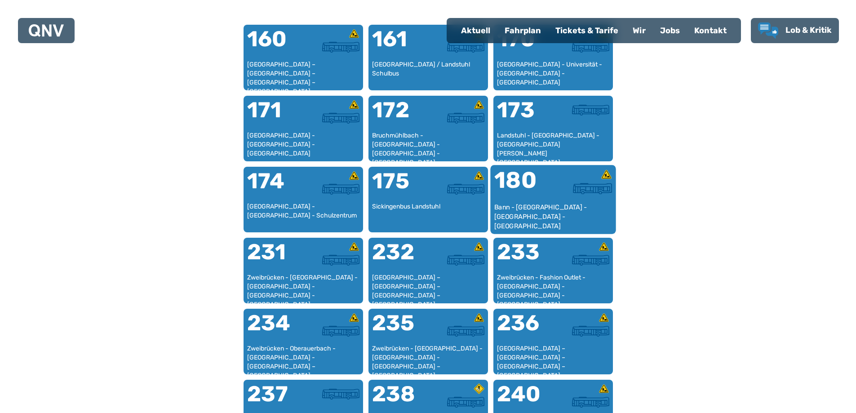
click at [572, 213] on div "Bann - [GEOGRAPHIC_DATA] - [GEOGRAPHIC_DATA] - [GEOGRAPHIC_DATA]" at bounding box center [553, 216] width 118 height 27
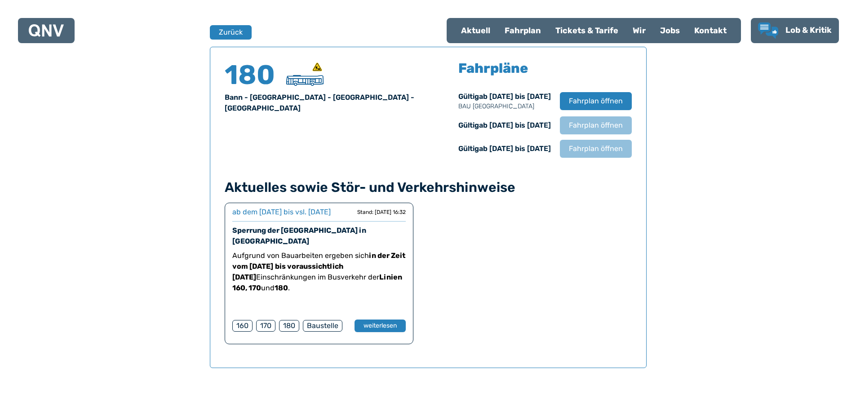
scroll to position [592, 0]
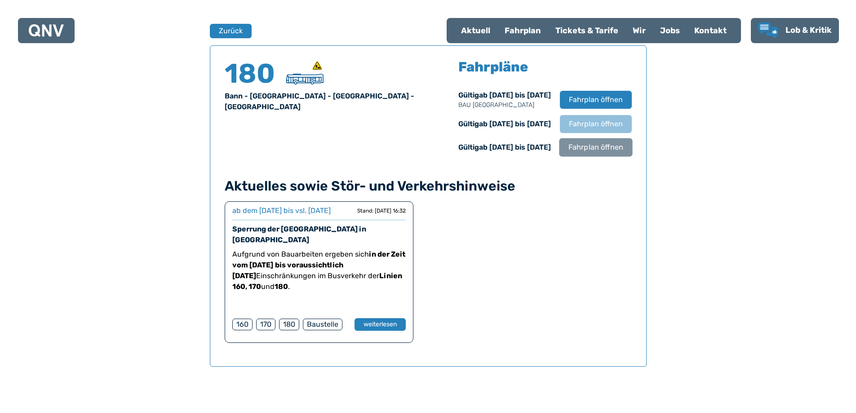
click at [582, 148] on span "Fahrplan öffnen" at bounding box center [595, 147] width 55 height 11
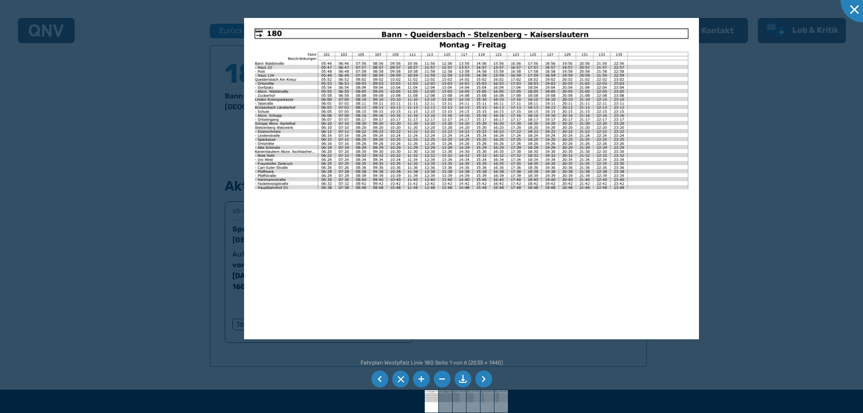
click at [320, 84] on img at bounding box center [471, 179] width 454 height 322
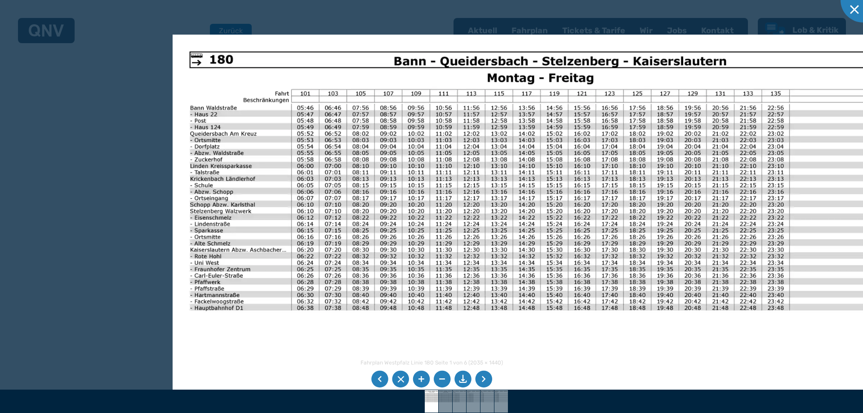
click at [568, 250] on img at bounding box center [539, 294] width 732 height 518
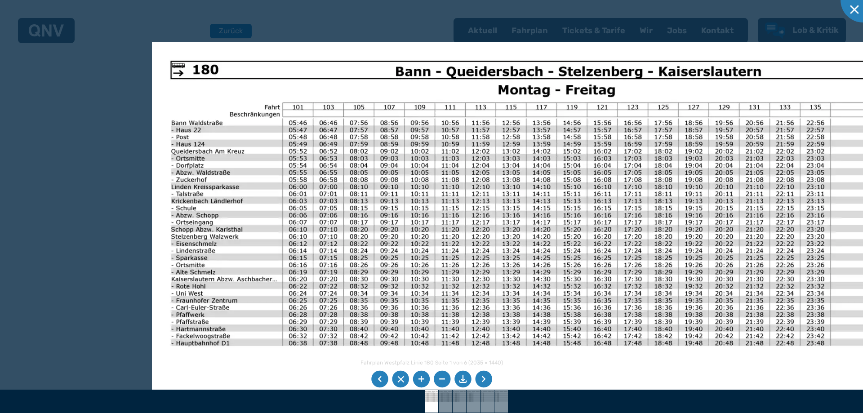
click at [461, 379] on li at bounding box center [462, 379] width 17 height 17
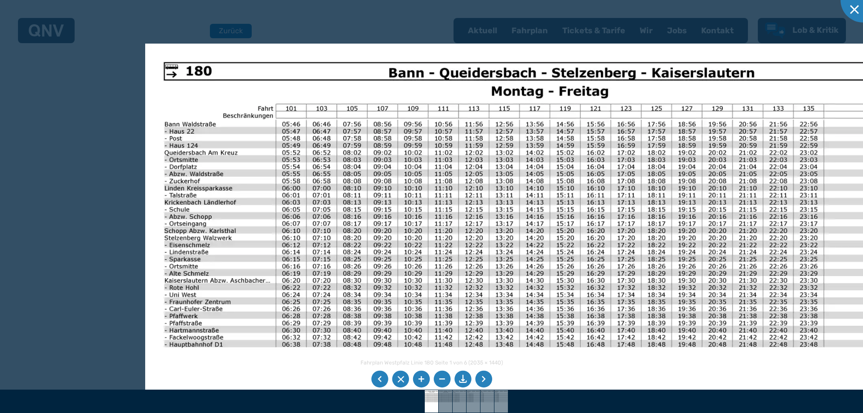
click at [699, 60] on img at bounding box center [547, 329] width 805 height 570
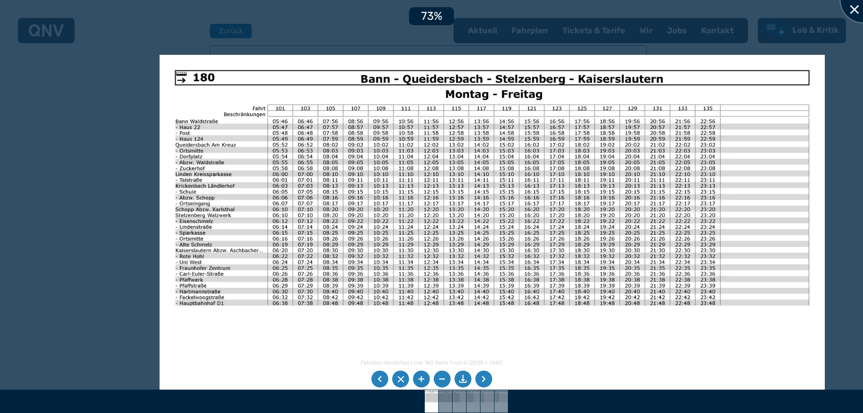
click at [856, 2] on div at bounding box center [862, 0] width 45 height 45
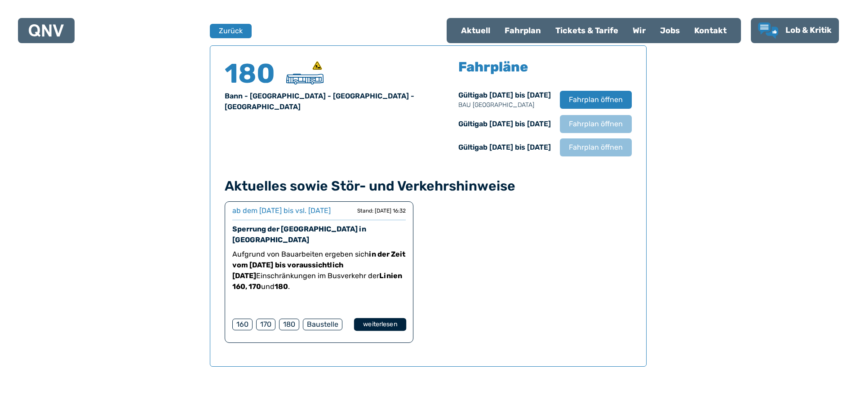
click at [387, 331] on button "weiterlesen" at bounding box center [380, 324] width 52 height 13
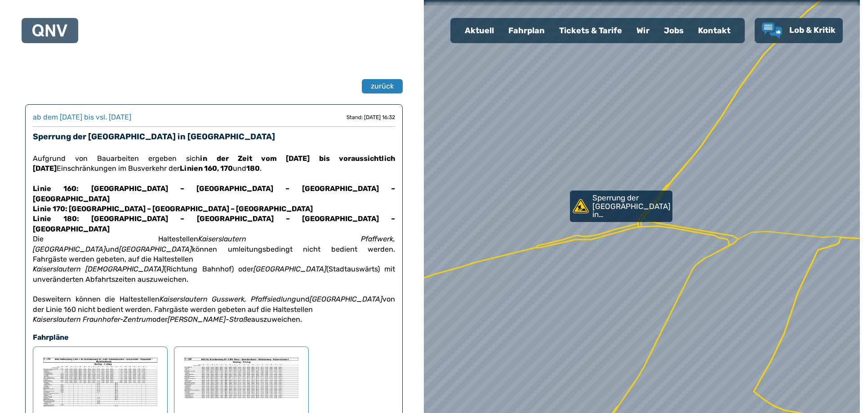
scroll to position [592, 0]
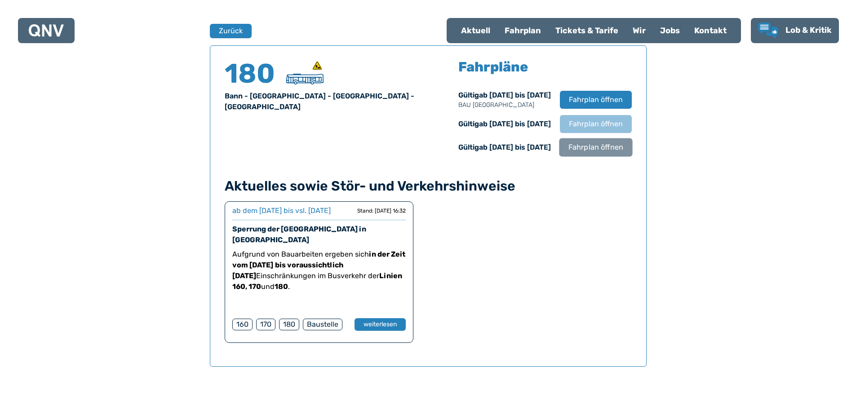
click at [594, 149] on span "Fahrplan öffnen" at bounding box center [595, 147] width 55 height 11
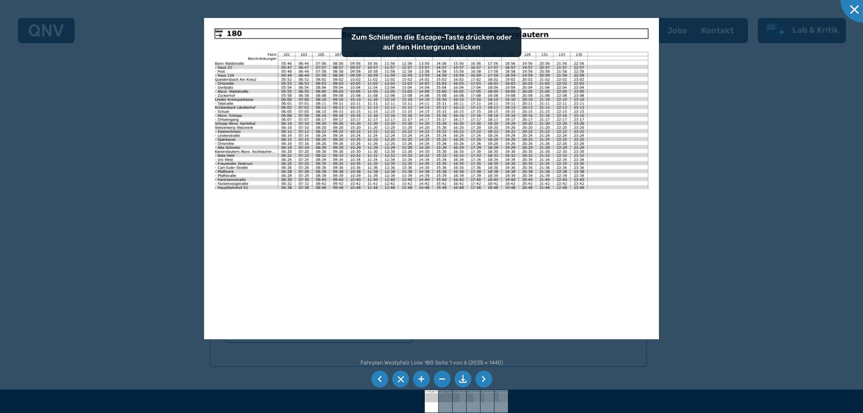
click at [386, 265] on img at bounding box center [431, 179] width 454 height 322
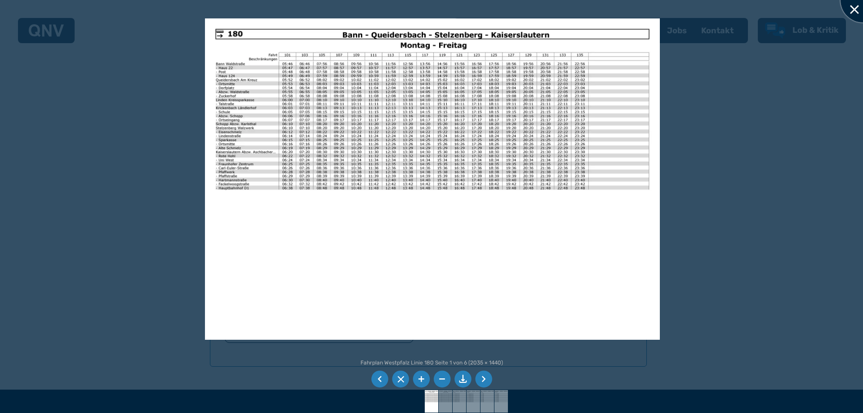
click at [853, 9] on div at bounding box center [862, 0] width 45 height 45
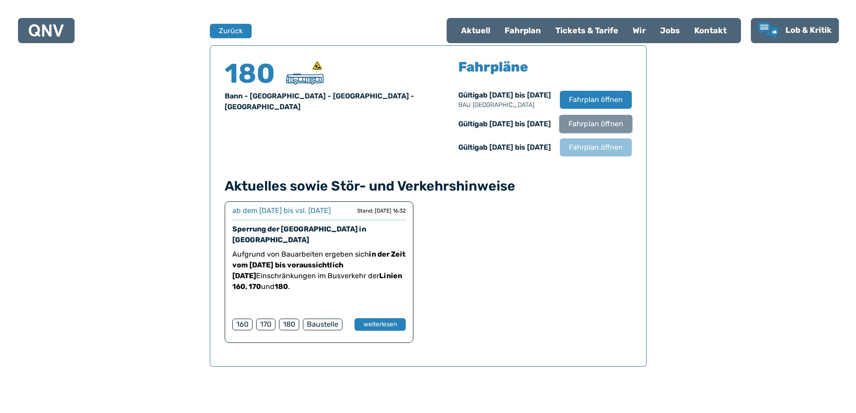
click at [603, 129] on span "Fahrplan öffnen" at bounding box center [595, 124] width 55 height 11
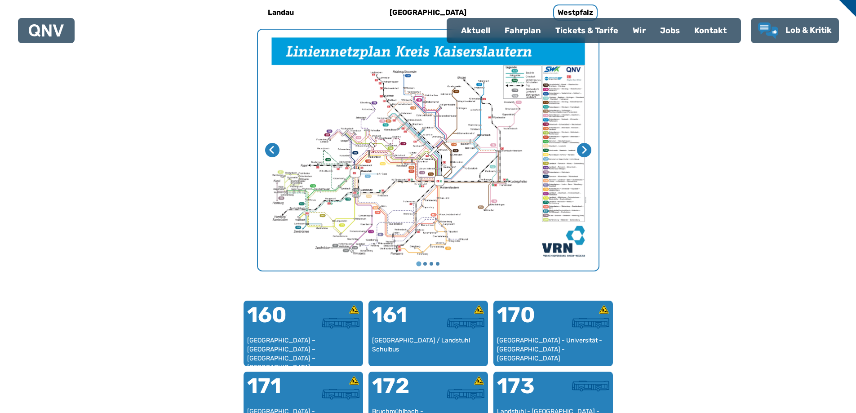
scroll to position [277, 0]
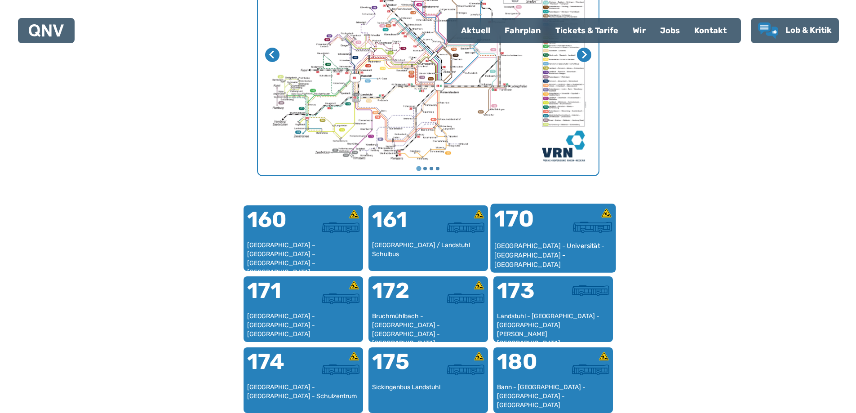
scroll to position [412, 0]
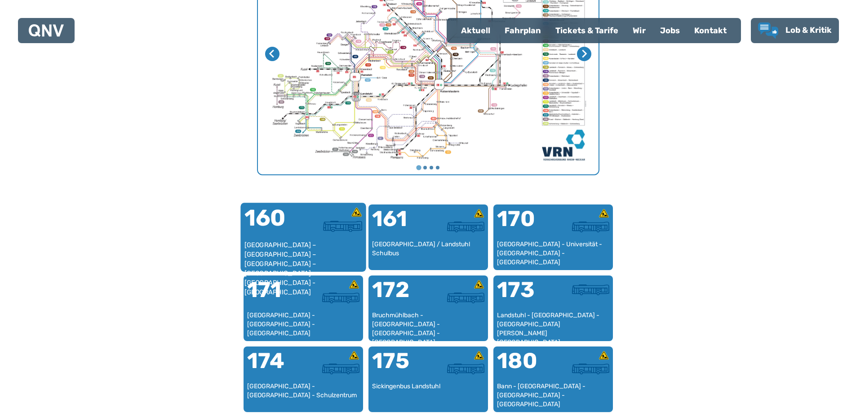
click at [329, 240] on div "[GEOGRAPHIC_DATA] – [GEOGRAPHIC_DATA] – [GEOGRAPHIC_DATA] – [GEOGRAPHIC_DATA] –…" at bounding box center [303, 253] width 118 height 27
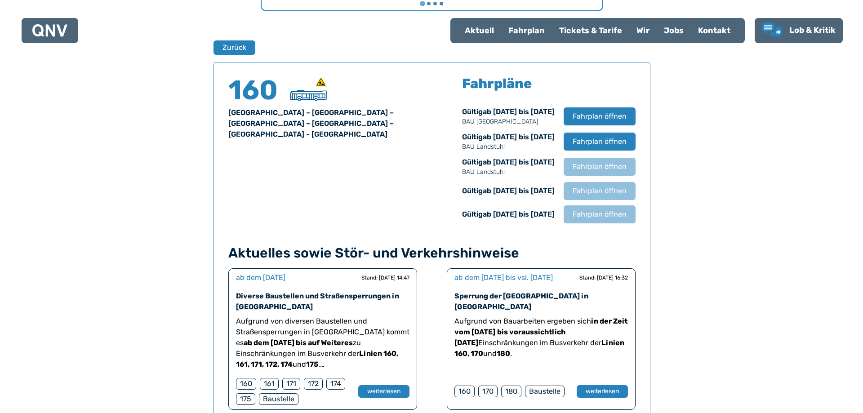
scroll to position [592, 0]
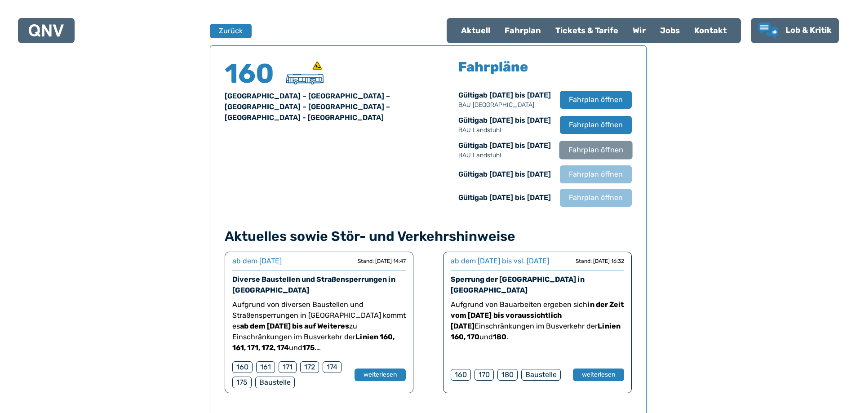
click at [603, 149] on span "Fahrplan öffnen" at bounding box center [595, 150] width 55 height 11
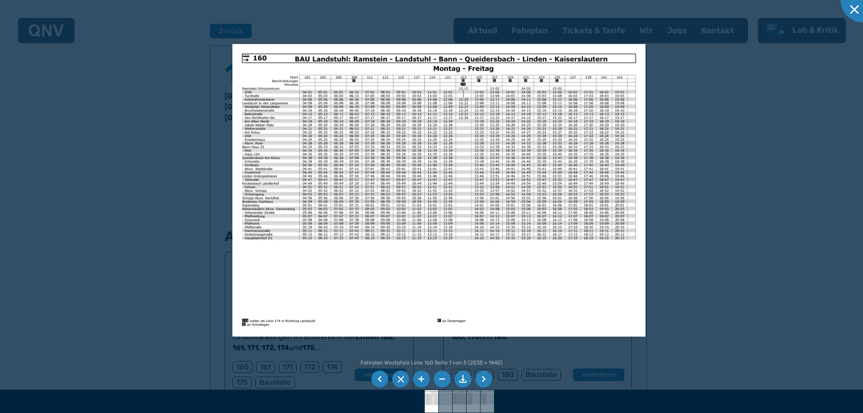
click at [482, 378] on li at bounding box center [483, 379] width 17 height 17
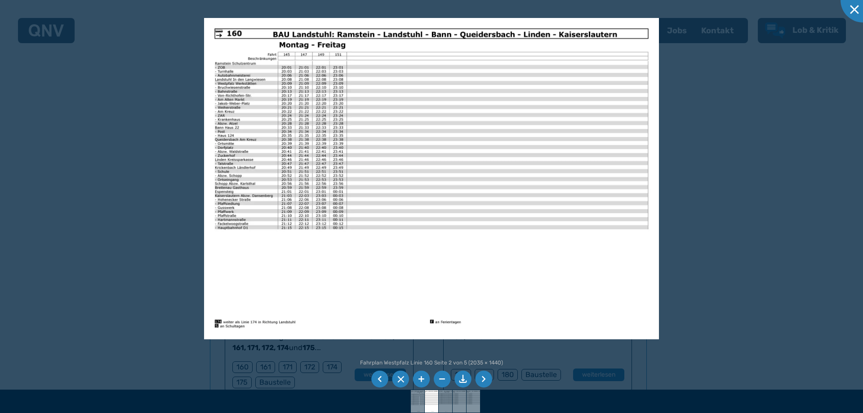
click at [379, 376] on li at bounding box center [379, 379] width 17 height 17
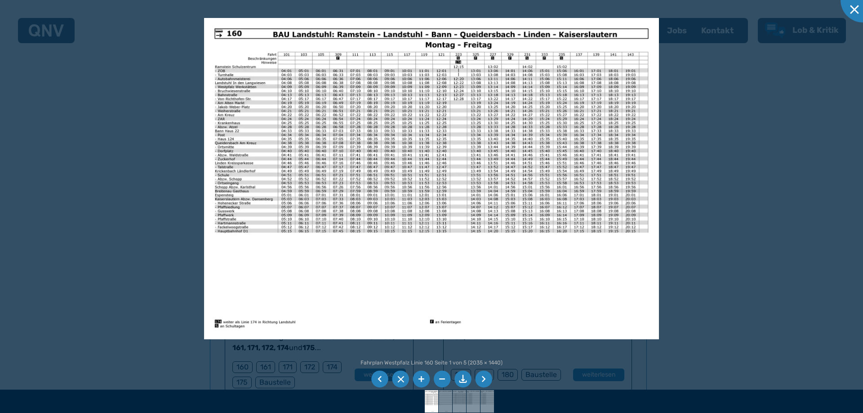
click at [488, 375] on li at bounding box center [483, 379] width 17 height 17
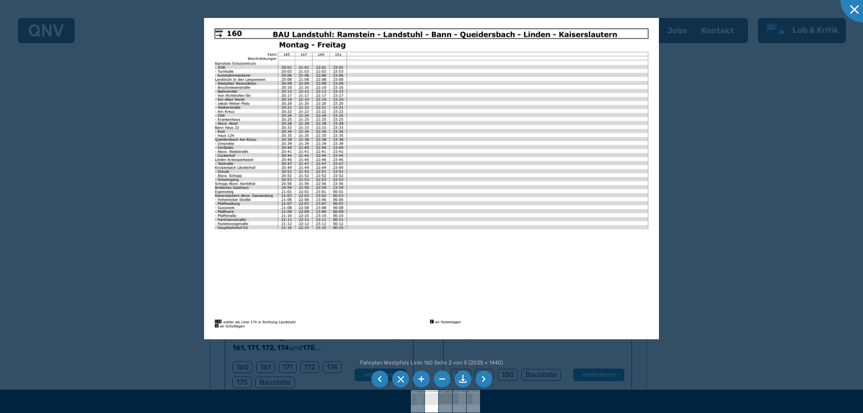
click at [488, 374] on li at bounding box center [483, 379] width 17 height 17
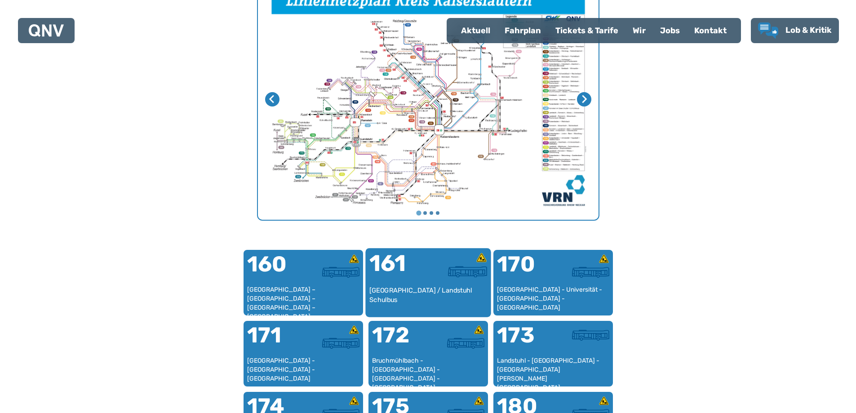
scroll to position [367, 0]
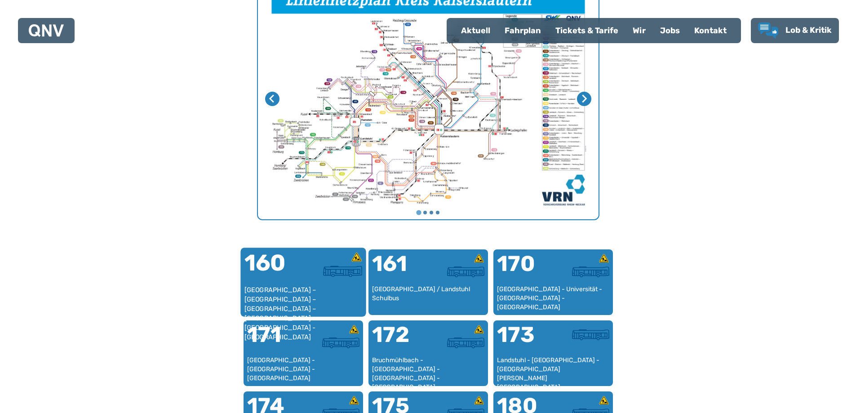
click at [318, 276] on div at bounding box center [332, 271] width 59 height 11
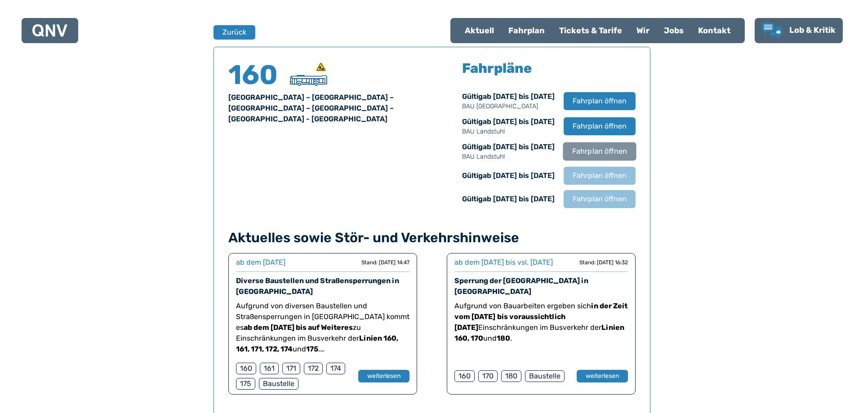
scroll to position [592, 0]
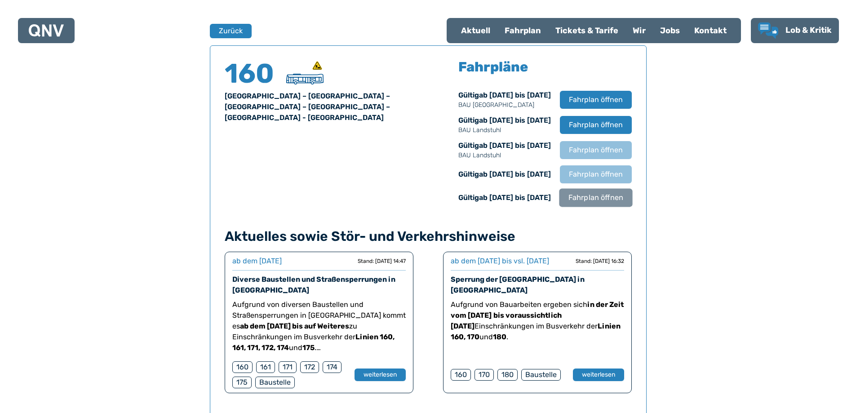
click at [609, 201] on span "Fahrplan öffnen" at bounding box center [595, 197] width 55 height 11
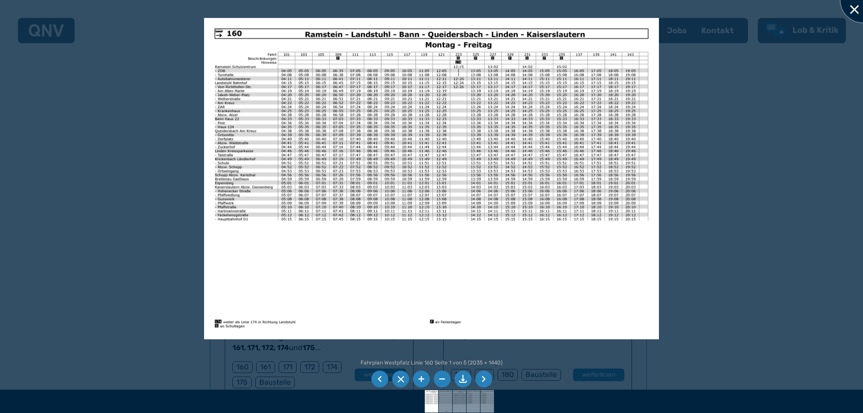
click at [853, 7] on div at bounding box center [862, 0] width 45 height 45
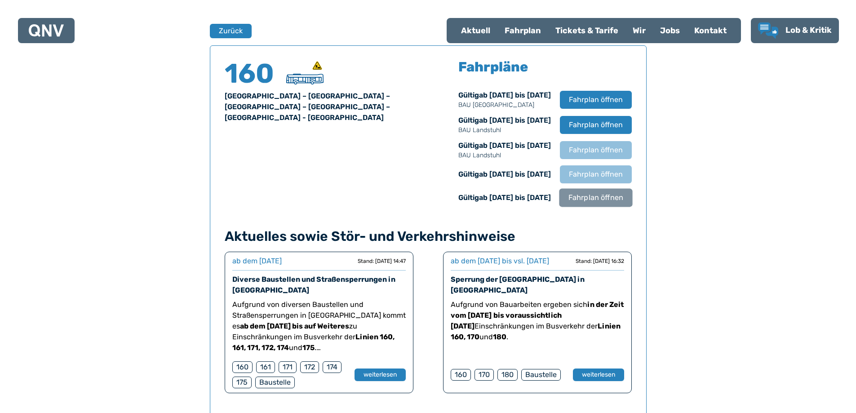
click at [596, 196] on span "Fahrplan öffnen" at bounding box center [595, 197] width 55 height 11
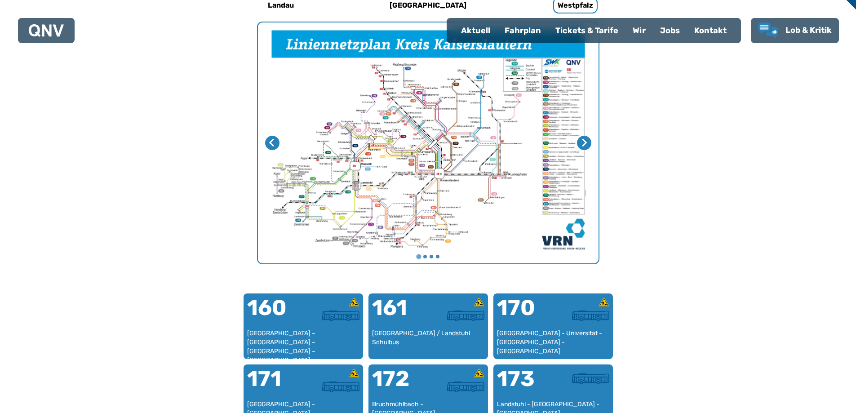
scroll to position [277, 0]
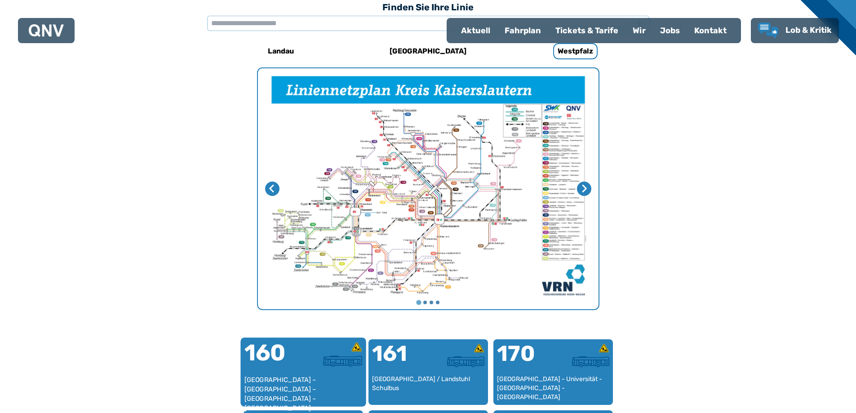
click at [297, 368] on div "160" at bounding box center [273, 359] width 59 height 34
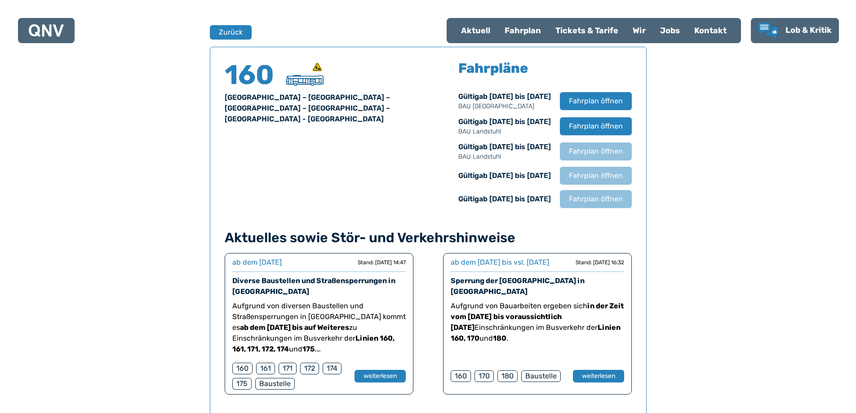
scroll to position [592, 0]
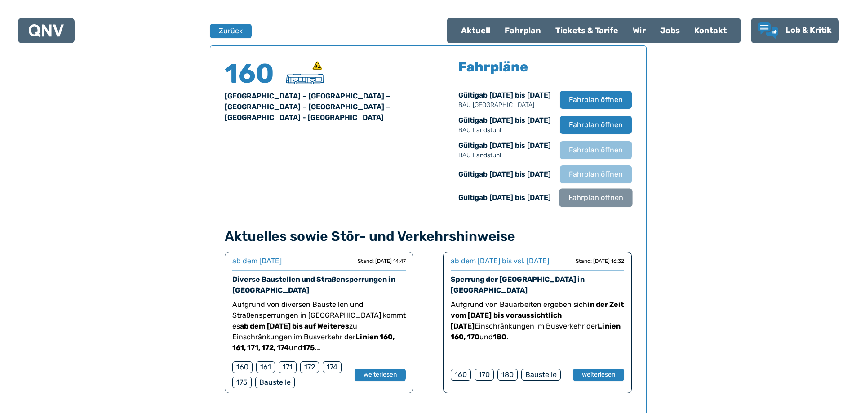
click at [578, 196] on span "Fahrplan öffnen" at bounding box center [595, 197] width 55 height 11
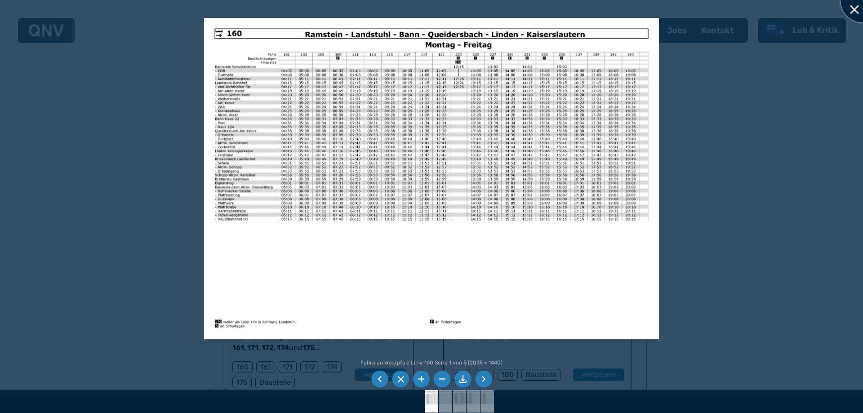
click at [855, 18] on div at bounding box center [862, 0] width 45 height 45
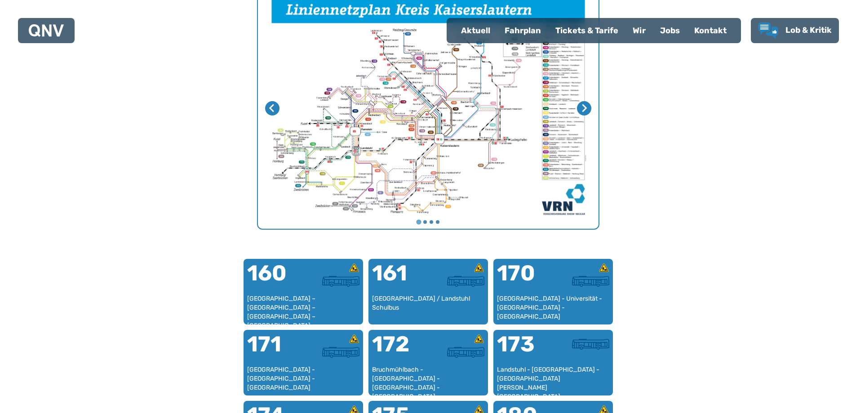
scroll to position [367, 0]
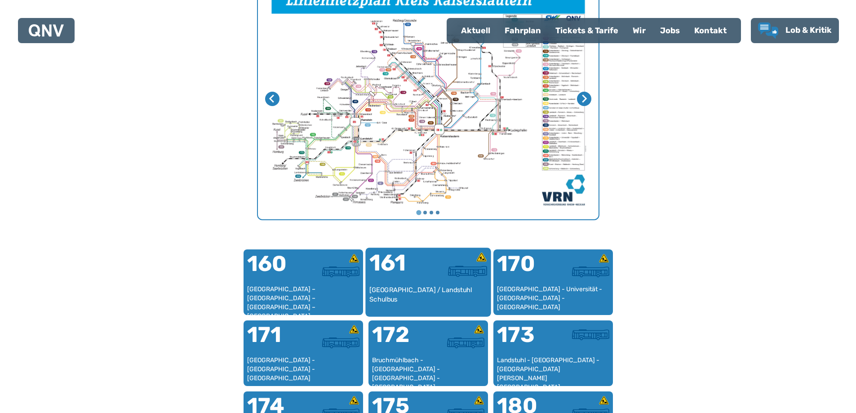
click at [406, 285] on div "[GEOGRAPHIC_DATA] / Landstuhl Schulbus" at bounding box center [428, 298] width 118 height 27
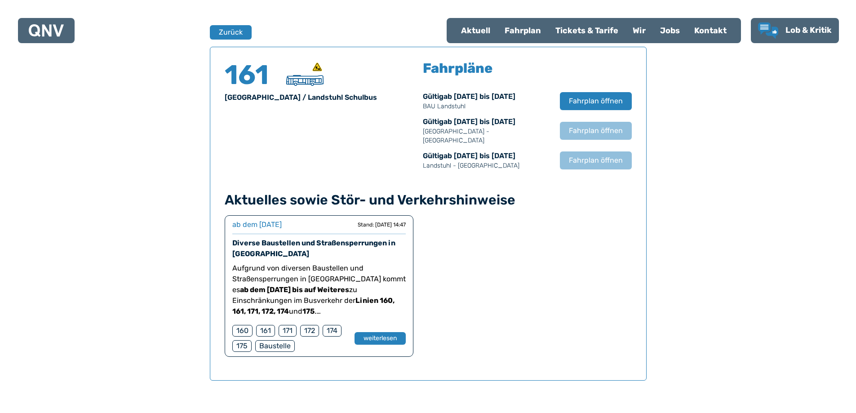
scroll to position [592, 0]
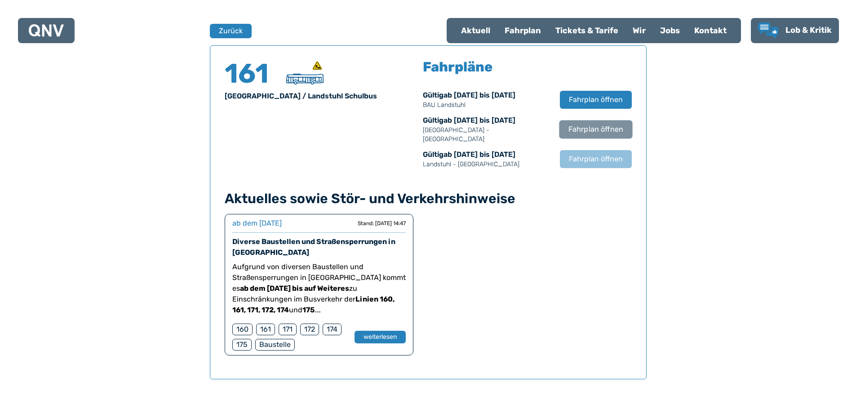
click at [602, 124] on span "Fahrplan öffnen" at bounding box center [595, 129] width 55 height 11
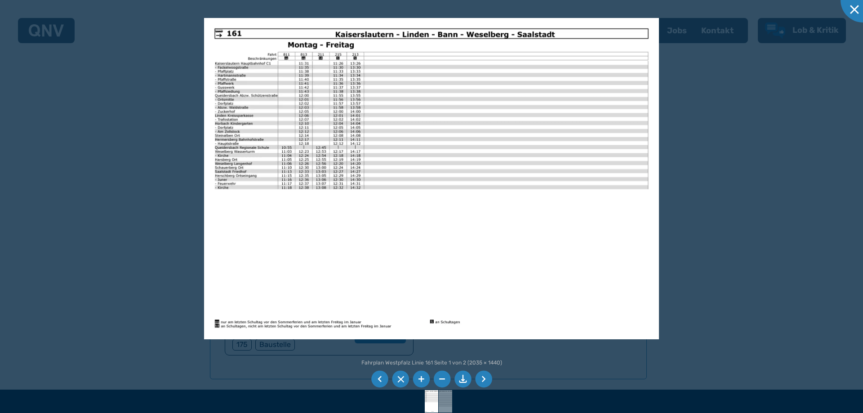
click at [483, 377] on li at bounding box center [483, 379] width 17 height 17
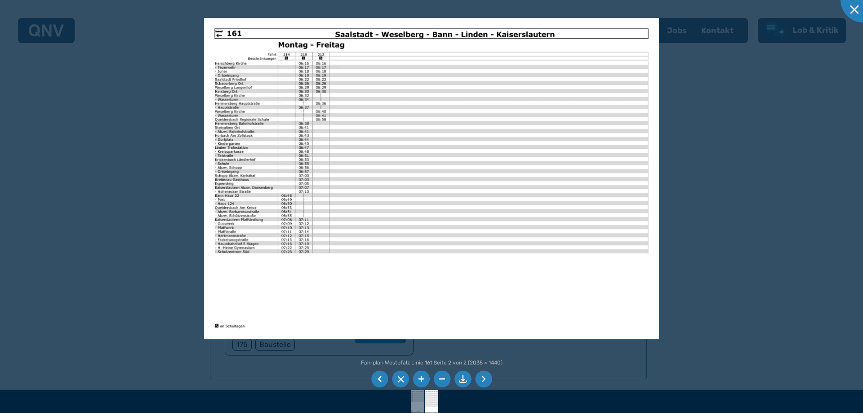
click at [485, 376] on li at bounding box center [483, 379] width 17 height 17
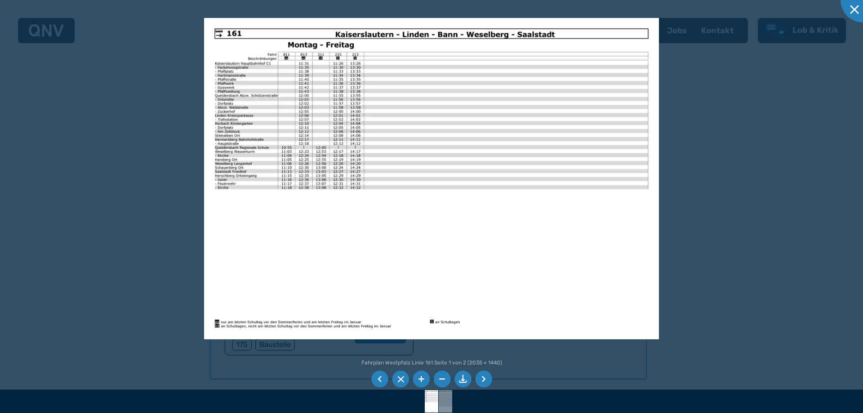
click at [376, 379] on li at bounding box center [379, 379] width 17 height 17
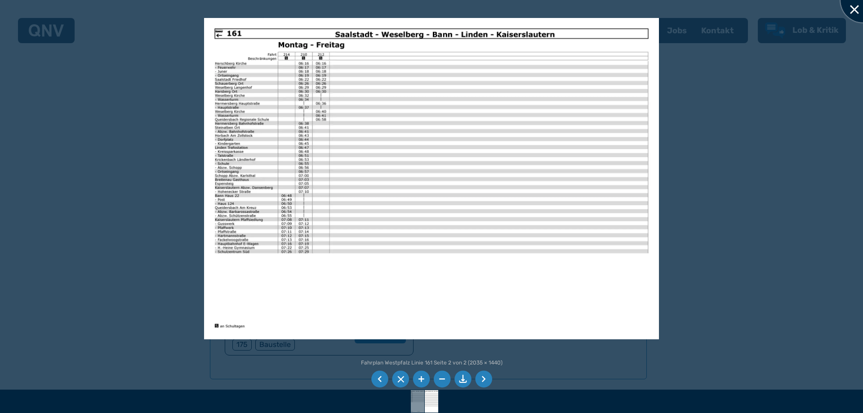
click at [856, 8] on div at bounding box center [862, 0] width 45 height 45
